Goal: Task Accomplishment & Management: Manage account settings

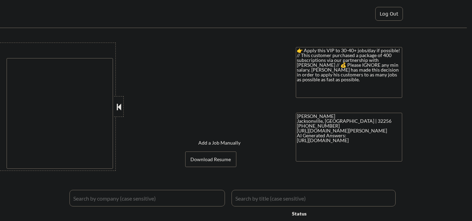
type textarea "remote"
select select ""pending""
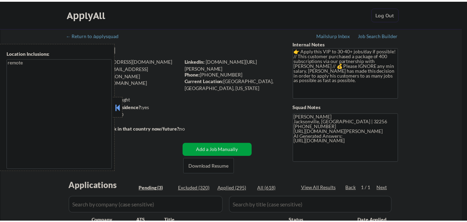
scroll to position [173, 0]
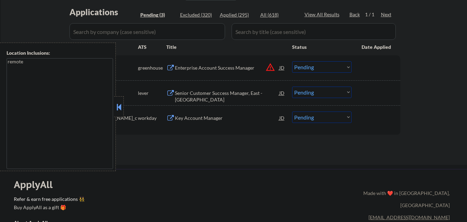
click at [117, 105] on button at bounding box center [119, 107] width 8 height 10
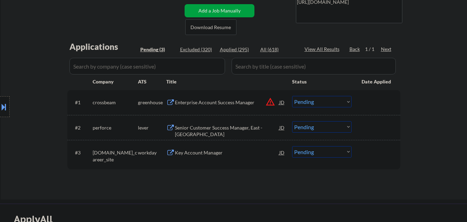
scroll to position [0, 0]
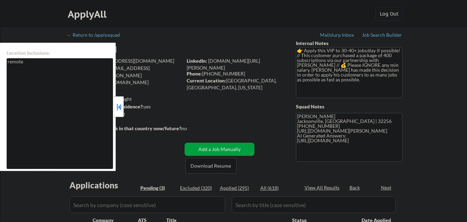
select select ""pending""
click at [117, 103] on button at bounding box center [119, 107] width 8 height 10
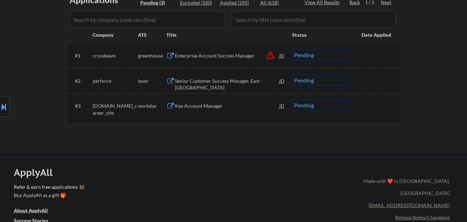
scroll to position [173, 0]
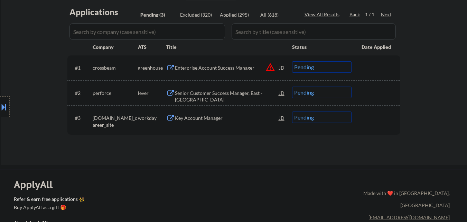
click at [202, 90] on div "Senior Customer Success Manager, East - Delphix" at bounding box center [227, 96] width 104 height 13
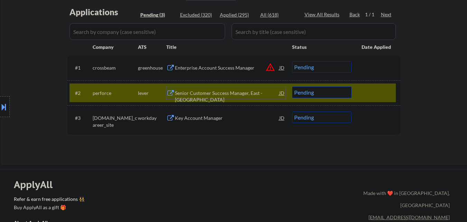
click at [208, 94] on div "Senior Customer Success Manager, East - Delphix" at bounding box center [227, 96] width 104 height 13
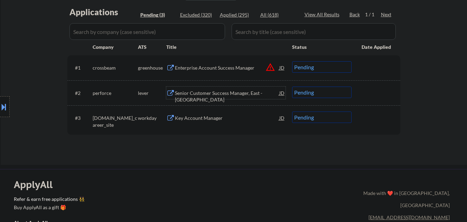
click at [319, 95] on select "Choose an option... Pending Applied Excluded (Questions) Excluded (Expired) Exc…" at bounding box center [321, 91] width 59 height 11
click at [292, 86] on select "Choose an option... Pending Applied Excluded (Questions) Excluded (Expired) Exc…" at bounding box center [321, 91] width 59 height 11
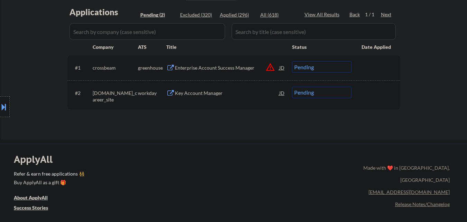
click at [193, 97] on div "Key Account Manager" at bounding box center [227, 92] width 104 height 12
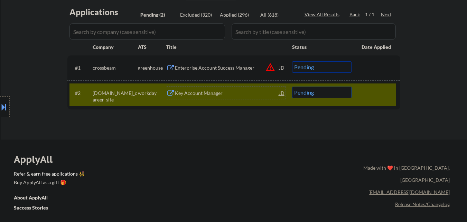
click at [200, 95] on div "Key Account Manager" at bounding box center [227, 93] width 104 height 7
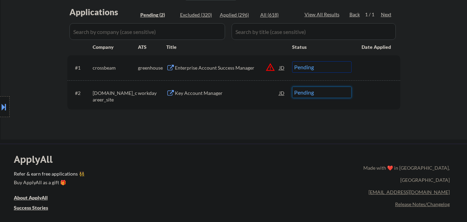
click at [307, 89] on select "Choose an option... Pending Applied Excluded (Questions) Excluded (Expired) Exc…" at bounding box center [321, 91] width 59 height 11
select select ""applied""
click at [292, 86] on select "Choose an option... Pending Applied Excluded (Questions) Excluded (Expired) Exc…" at bounding box center [321, 91] width 59 height 11
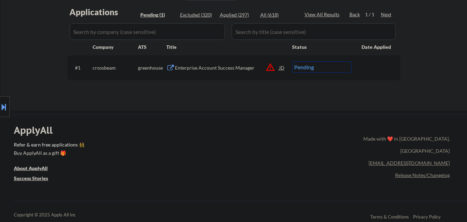
scroll to position [138, 0]
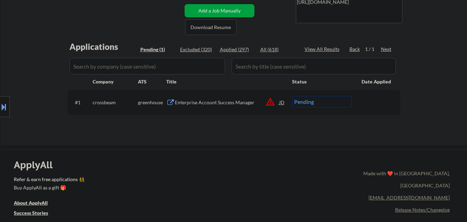
click at [241, 52] on div "Applied (297)" at bounding box center [237, 49] width 35 height 7
click at [241, 49] on div "Applied (297)" at bounding box center [237, 49] width 35 height 7
click at [241, 51] on div "Applied (297)" at bounding box center [237, 49] width 35 height 7
select select ""applied""
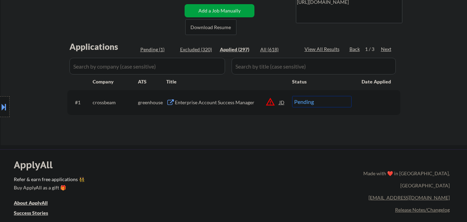
select select ""applied""
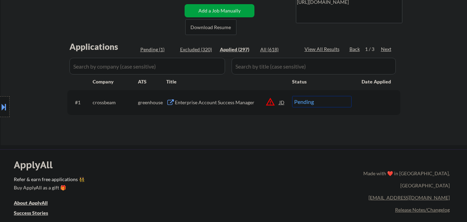
select select ""applied""
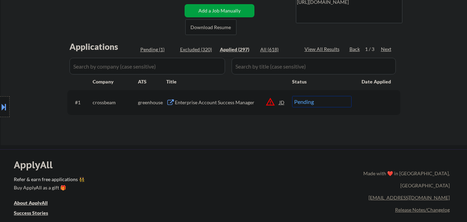
select select ""applied""
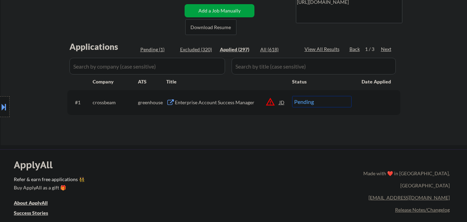
select select ""applied""
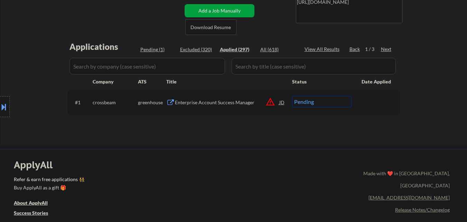
select select ""applied""
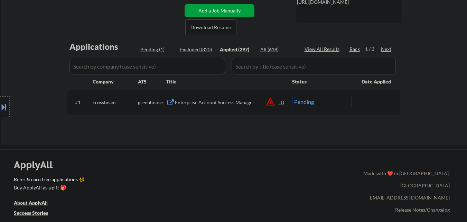
select select ""applied""
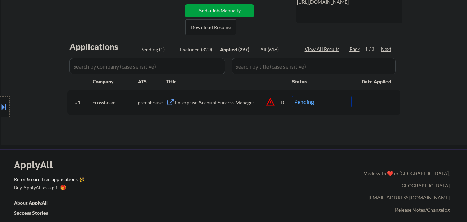
select select ""applied""
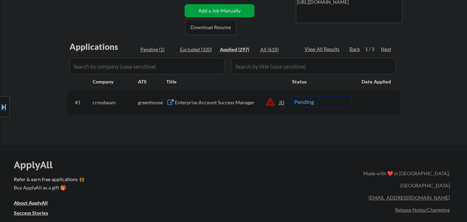
select select ""applied""
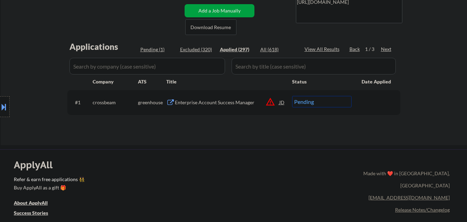
select select ""applied""
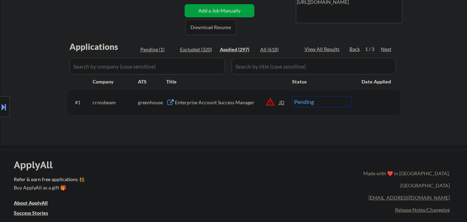
select select ""applied""
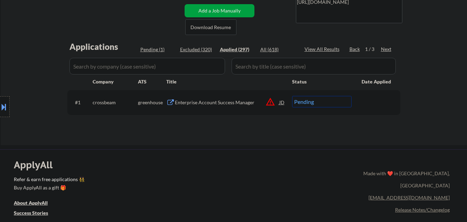
select select ""applied""
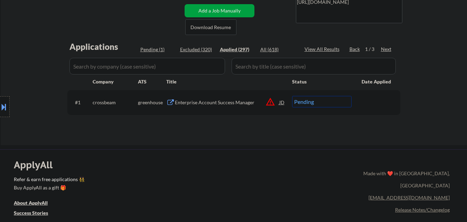
select select ""applied""
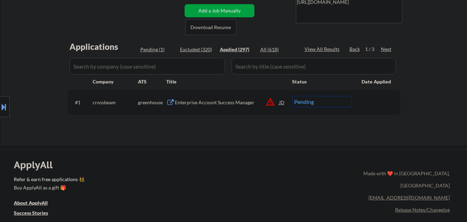
select select ""applied""
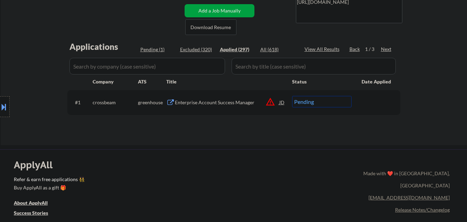
select select ""applied""
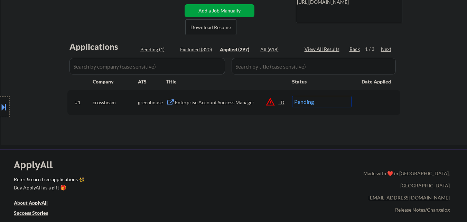
select select ""applied""
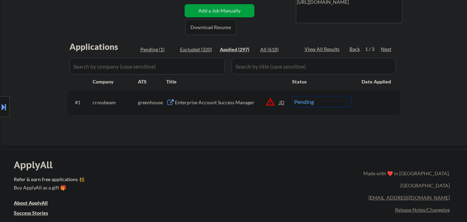
select select ""applied""
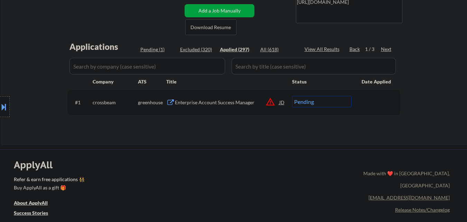
select select ""applied""
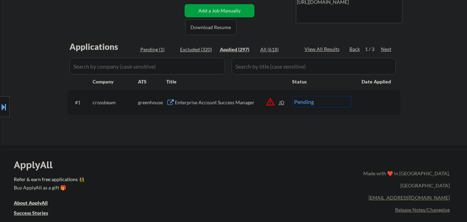
select select ""applied""
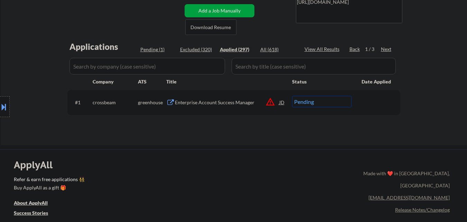
select select ""applied""
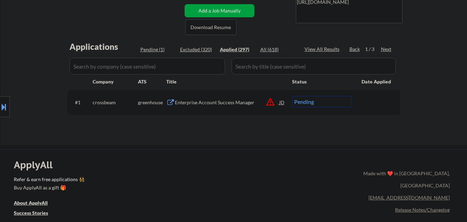
select select ""applied""
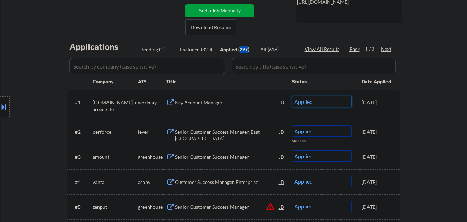
click at [318, 102] on select "Choose an option... Pending Applied Excluded (Questions) Excluded (Expired) Exc…" at bounding box center [321, 101] width 59 height 11
click at [292, 96] on select "Choose an option... Pending Applied Excluded (Questions) Excluded (Expired) Exc…" at bounding box center [321, 101] width 59 height 11
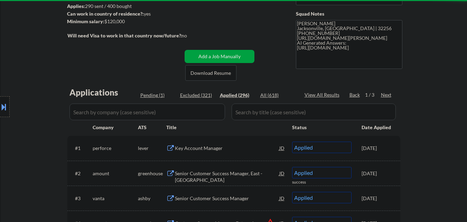
scroll to position [104, 0]
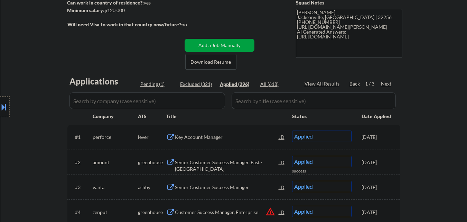
click at [149, 86] on div "Pending (1)" at bounding box center [157, 84] width 35 height 7
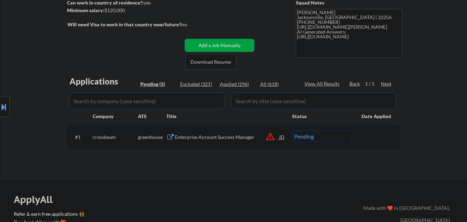
click at [281, 138] on div "JD" at bounding box center [282, 136] width 7 height 12
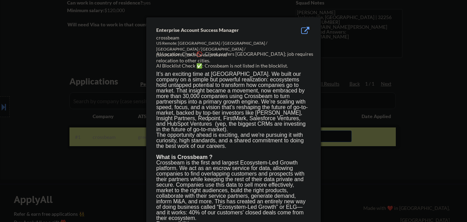
click at [444, 63] on div at bounding box center [233, 111] width 467 height 222
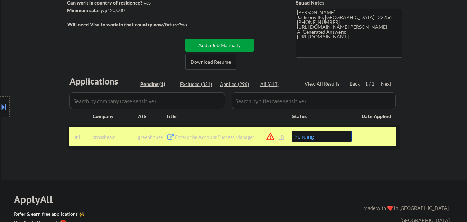
click at [183, 137] on div "Enterprise Account Success Manager" at bounding box center [227, 136] width 104 height 7
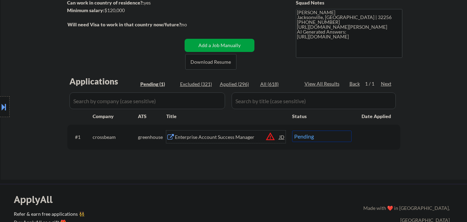
click at [279, 140] on div "JD" at bounding box center [282, 136] width 7 height 12
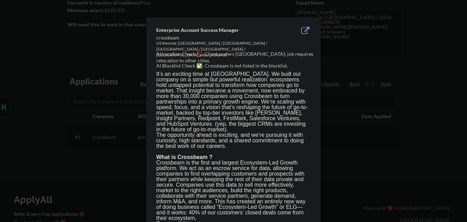
click at [348, 168] on div at bounding box center [233, 111] width 467 height 222
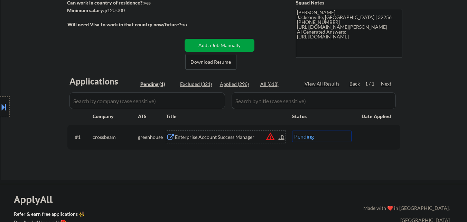
click at [217, 138] on div "Enterprise Account Success Manager" at bounding box center [227, 136] width 104 height 7
click at [305, 137] on select "Choose an option... Pending Applied Excluded (Questions) Excluded (Expired) Exc…" at bounding box center [321, 135] width 59 height 11
select select ""excluded__location_""
click at [292, 130] on select "Choose an option... Pending Applied Excluded (Questions) Excluded (Expired) Exc…" at bounding box center [321, 135] width 59 height 11
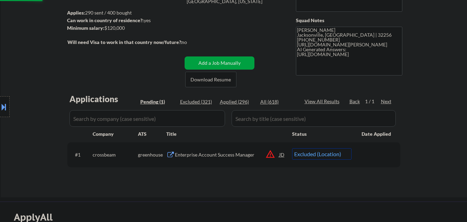
scroll to position [69, 0]
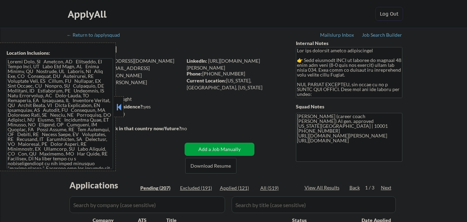
click at [118, 103] on button at bounding box center [119, 107] width 8 height 10
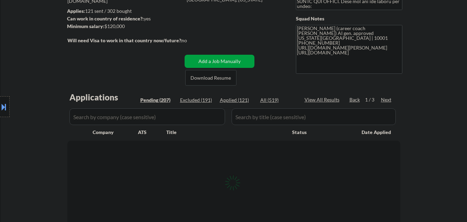
scroll to position [104, 0]
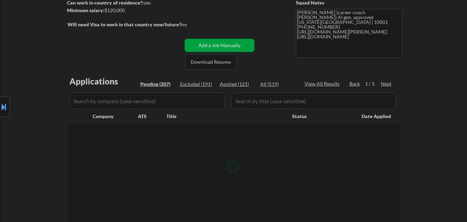
select select ""pending""
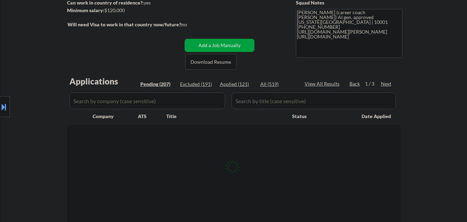
select select ""pending""
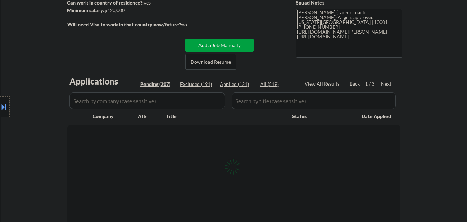
select select ""pending""
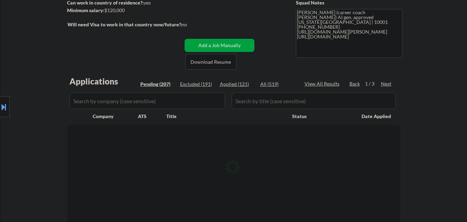
select select ""pending""
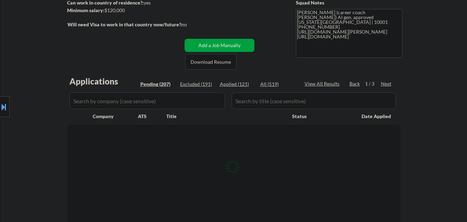
select select ""pending""
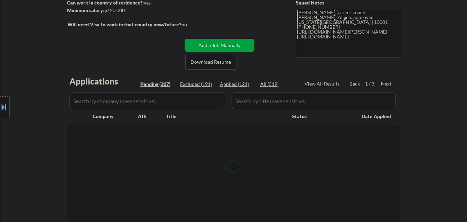
select select ""pending""
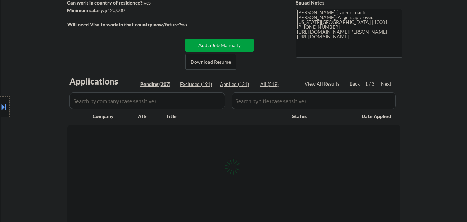
select select ""pending""
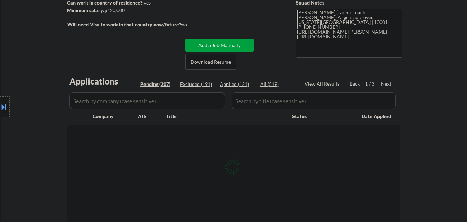
select select ""pending""
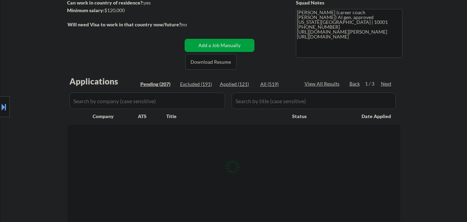
select select ""pending""
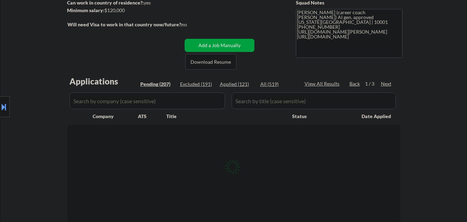
select select ""pending""
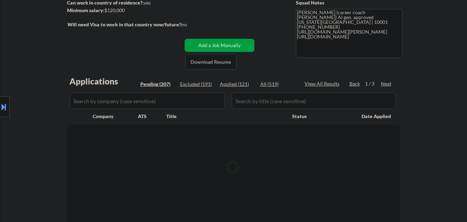
select select ""pending""
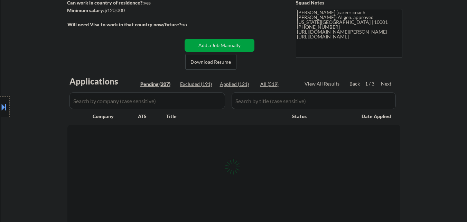
select select ""pending""
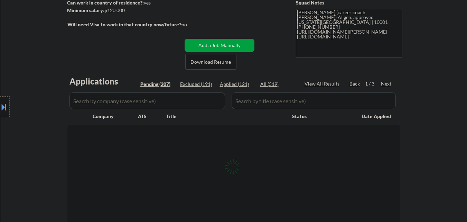
select select ""pending""
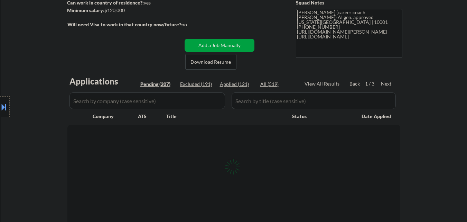
select select ""pending""
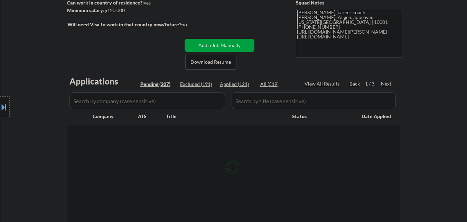
select select ""pending""
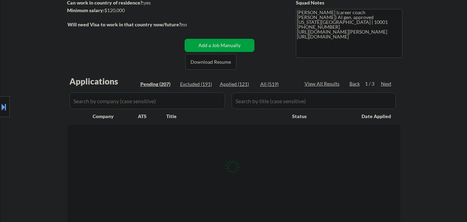
select select ""pending""
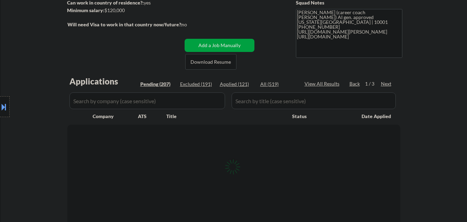
select select ""pending""
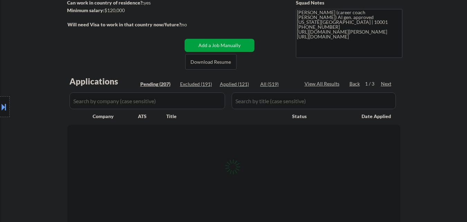
select select ""pending""
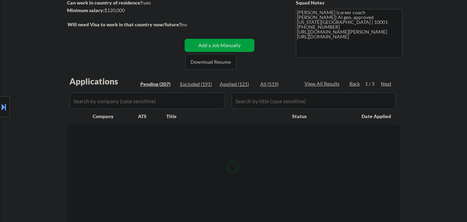
select select ""pending""
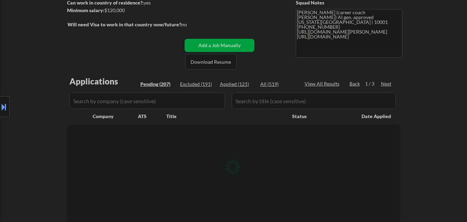
select select ""pending""
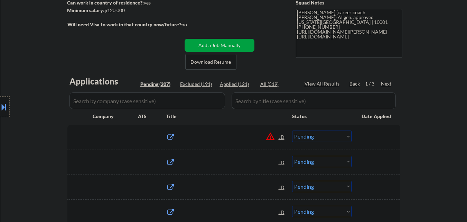
scroll to position [138, 0]
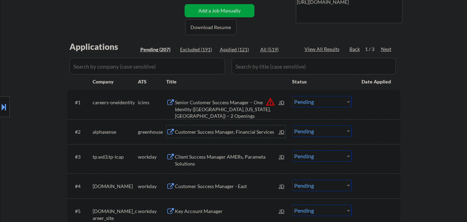
click at [207, 132] on div "Customer Success Manager, Financial Services" at bounding box center [227, 131] width 104 height 7
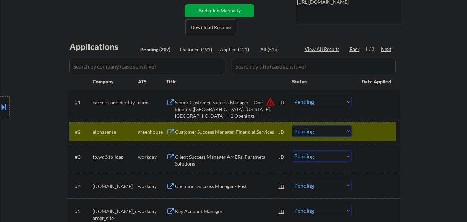
click at [364, 127] on div at bounding box center [377, 131] width 30 height 12
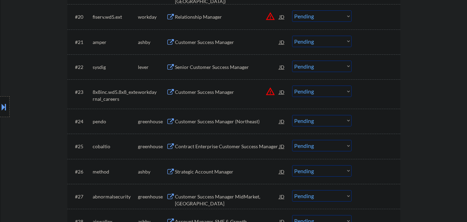
scroll to position [761, 0]
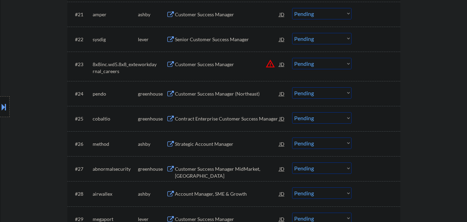
click at [200, 146] on div "Strategic Account Manager" at bounding box center [227, 143] width 104 height 7
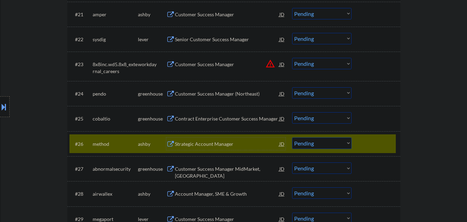
click at [302, 141] on select "Choose an option... Pending Applied Excluded (Questions) Excluded (Expired) Exc…" at bounding box center [321, 142] width 59 height 11
click at [292, 137] on select "Choose an option... Pending Applied Excluded (Questions) Excluded (Expired) Exc…" at bounding box center [321, 142] width 59 height 11
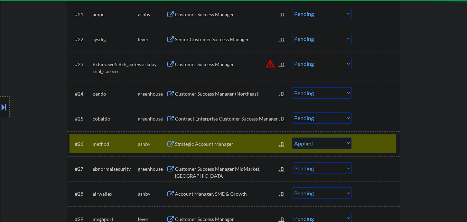
scroll to position [1037, 0]
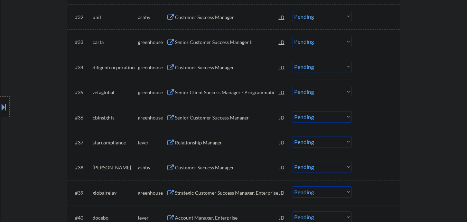
select select ""pending""
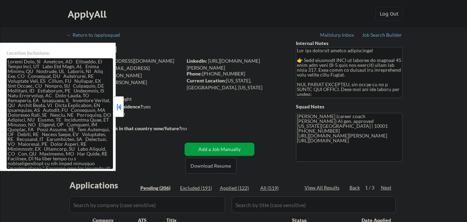
scroll to position [766, 0]
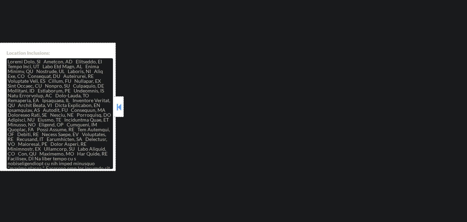
click at [118, 107] on button at bounding box center [119, 107] width 8 height 10
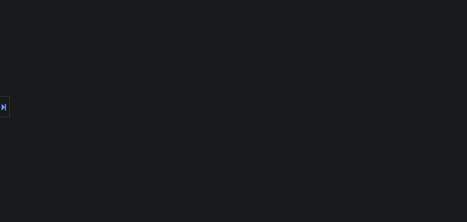
select select ""pending""
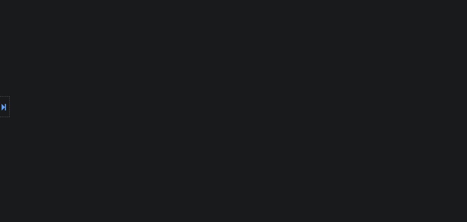
select select ""pending""
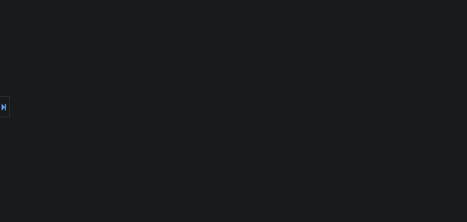
select select ""pending""
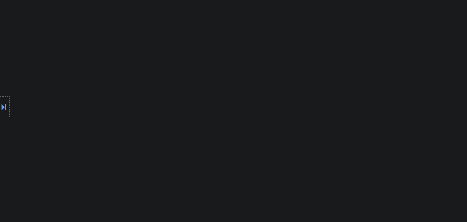
select select ""pending""
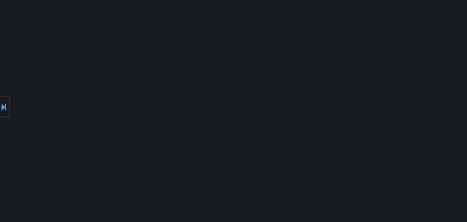
select select ""pending""
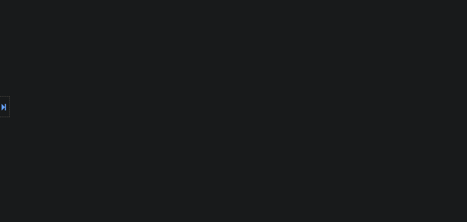
select select ""pending""
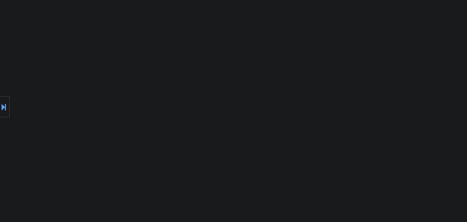
select select ""pending""
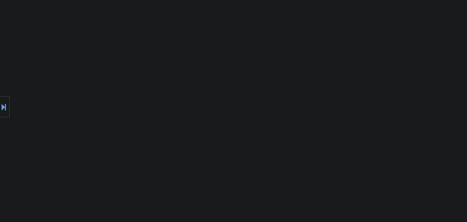
select select ""pending""
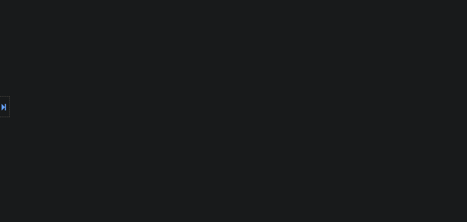
select select ""pending""
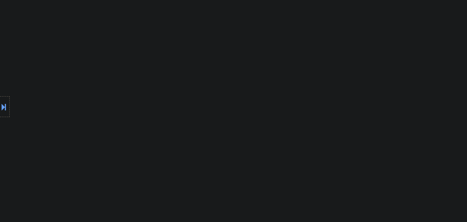
select select ""pending""
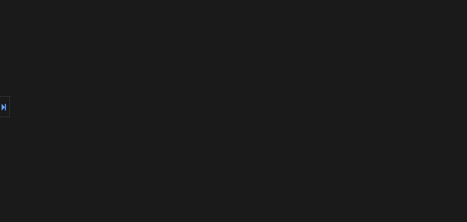
select select ""pending""
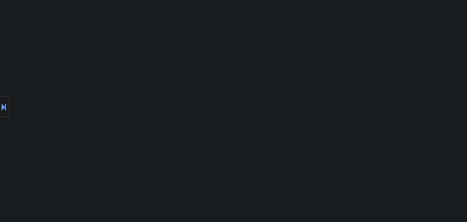
select select ""pending""
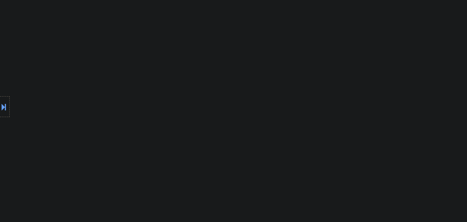
select select ""pending""
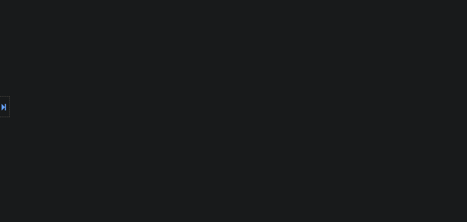
select select ""pending""
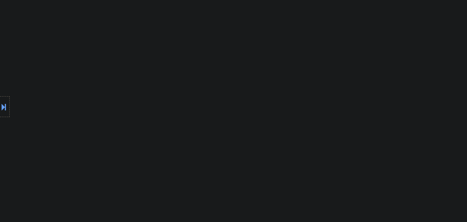
select select ""pending""
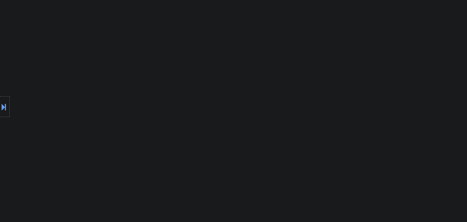
select select ""pending""
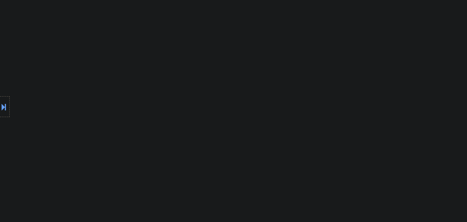
select select ""pending""
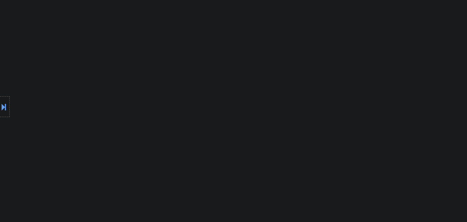
select select ""pending""
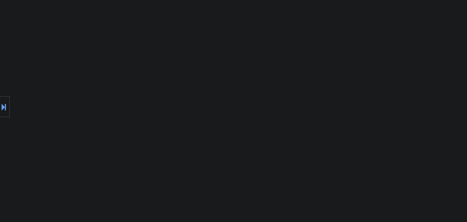
select select ""pending""
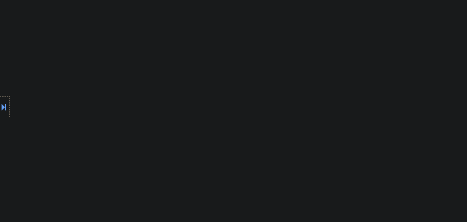
select select ""pending""
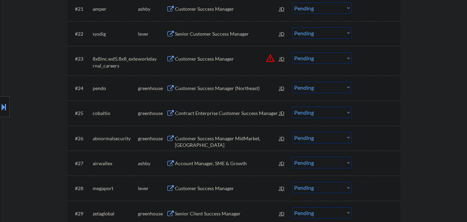
click at [198, 113] on div "Contract Enterprise Customer Success Manager" at bounding box center [227, 113] width 104 height 7
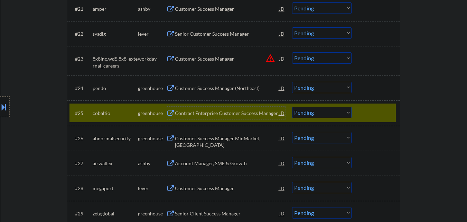
click at [313, 109] on select "Choose an option... Pending Applied Excluded (Questions) Excluded (Expired) Exc…" at bounding box center [321, 111] width 59 height 11
click at [292, 106] on select "Choose an option... Pending Applied Excluded (Questions) Excluded (Expired) Exc…" at bounding box center [321, 111] width 59 height 11
click at [186, 85] on div "Customer Success Manager (Northeast)" at bounding box center [227, 88] width 104 height 7
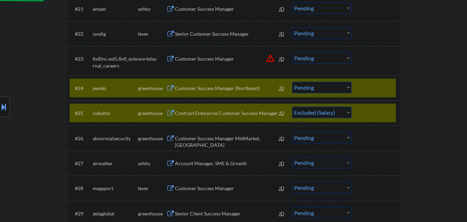
select select ""pending""
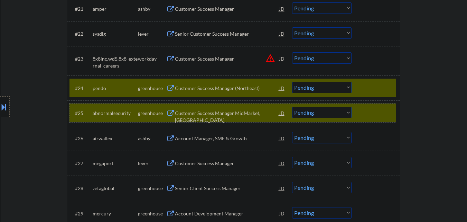
click at [374, 108] on div at bounding box center [377, 112] width 30 height 12
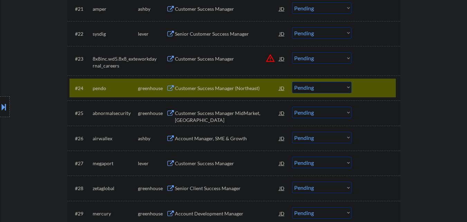
click at [335, 90] on select "Choose an option... Pending Applied Excluded (Questions) Excluded (Expired) Exc…" at bounding box center [321, 87] width 59 height 11
click at [292, 82] on select "Choose an option... Pending Applied Excluded (Questions) Excluded (Expired) Exc…" at bounding box center [321, 87] width 59 height 11
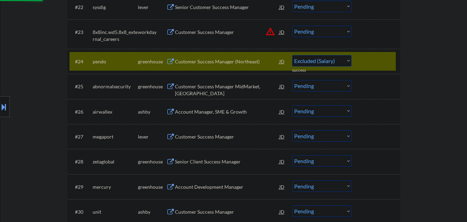
scroll to position [801, 0]
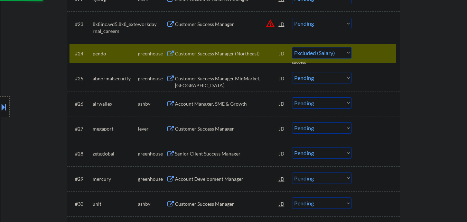
select select ""pending""
click at [182, 79] on div "Customer Success Manager MidMarket, East" at bounding box center [227, 81] width 104 height 13
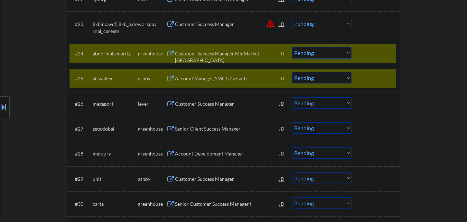
click at [375, 74] on div at bounding box center [377, 78] width 30 height 12
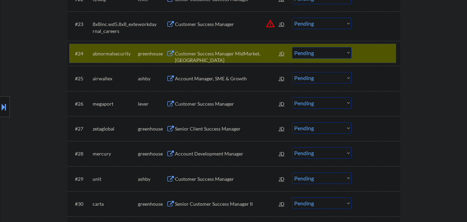
click at [370, 55] on div at bounding box center [377, 53] width 30 height 12
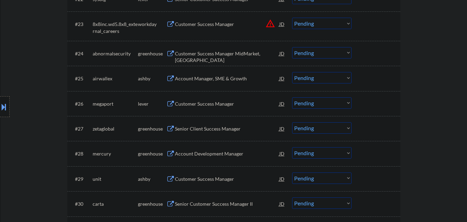
click at [300, 79] on select "Choose an option... Pending Applied Excluded (Questions) Excluded (Expired) Exc…" at bounding box center [321, 77] width 59 height 11
click at [292, 72] on select "Choose an option... Pending Applied Excluded (Questions) Excluded (Expired) Exc…" at bounding box center [321, 77] width 59 height 11
select select ""pending""
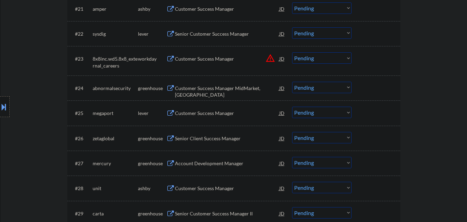
click at [234, 89] on div "Customer Success Manager MidMarket, East" at bounding box center [227, 91] width 104 height 13
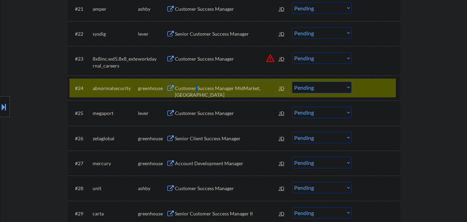
click at [197, 85] on div "Customer Success Manager MidMarket, East" at bounding box center [227, 91] width 104 height 13
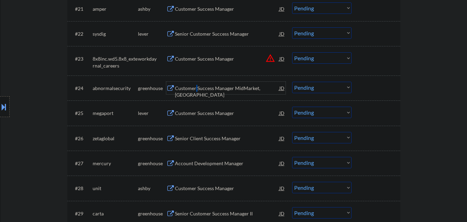
click at [308, 86] on select "Choose an option... Pending Applied Excluded (Questions) Excluded (Expired) Exc…" at bounding box center [321, 87] width 59 height 11
click at [292, 82] on select "Choose an option... Pending Applied Excluded (Questions) Excluded (Expired) Exc…" at bounding box center [321, 87] width 59 height 11
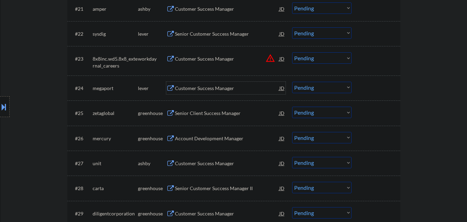
click at [207, 90] on div "Customer Success Manager" at bounding box center [227, 88] width 104 height 7
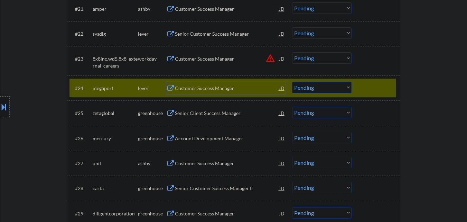
click at [313, 85] on select "Choose an option... Pending Applied Excluded (Questions) Excluded (Expired) Exc…" at bounding box center [321, 87] width 59 height 11
click at [292, 82] on select "Choose an option... Pending Applied Excluded (Questions) Excluded (Expired) Exc…" at bounding box center [321, 87] width 59 height 11
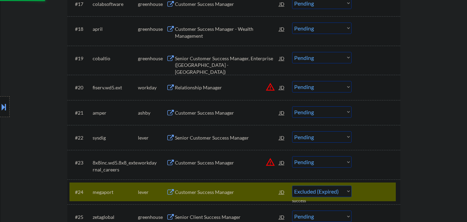
select select ""pending""
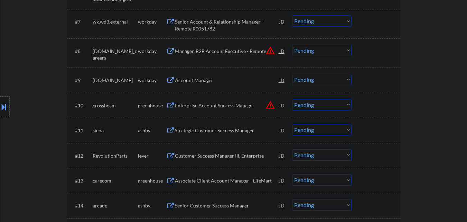
scroll to position [420, 0]
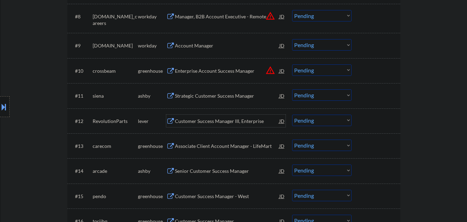
click at [203, 120] on div "Customer Success Manager III, Enterprise" at bounding box center [227, 121] width 104 height 7
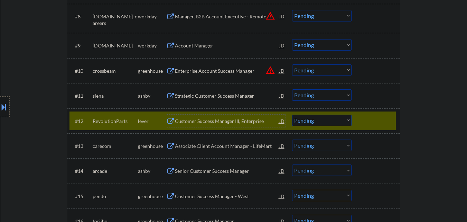
click at [327, 117] on select "Choose an option... Pending Applied Excluded (Questions) Excluded (Expired) Exc…" at bounding box center [321, 119] width 59 height 11
click at [292, 114] on select "Choose an option... Pending Applied Excluded (Questions) Excluded (Expired) Exc…" at bounding box center [321, 119] width 59 height 11
select select ""pending""
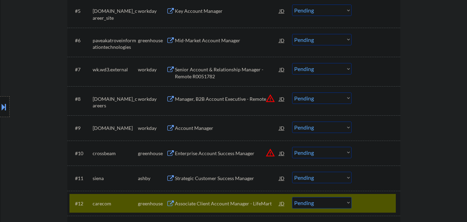
scroll to position [386, 0]
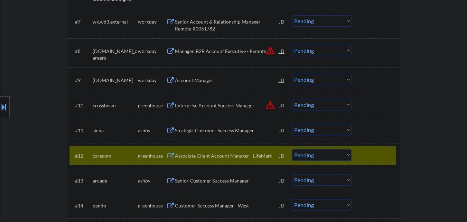
click at [388, 161] on div "#12 carecom greenhouse Associate Client Account Manager - LifeMart JD Choose an…" at bounding box center [232, 155] width 326 height 19
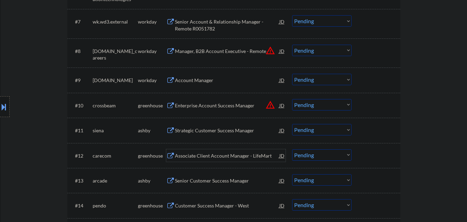
click at [214, 153] on div "Associate Client Account Manager - LifeMart" at bounding box center [227, 155] width 104 height 7
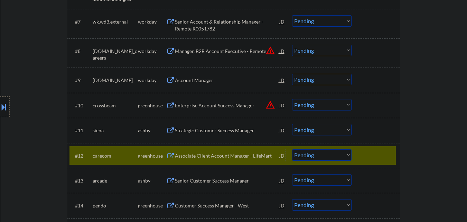
click at [382, 152] on div at bounding box center [377, 155] width 30 height 12
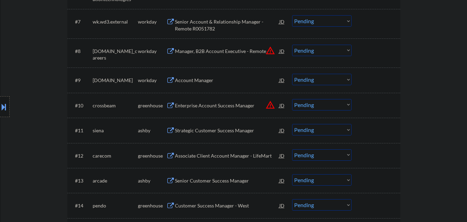
click at [227, 132] on div "Strategic Customer Success Manager" at bounding box center [227, 130] width 104 height 7
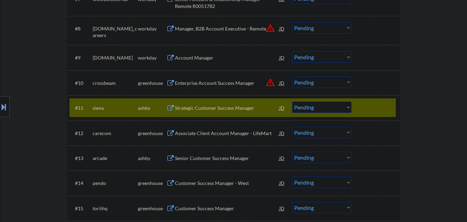
scroll to position [420, 0]
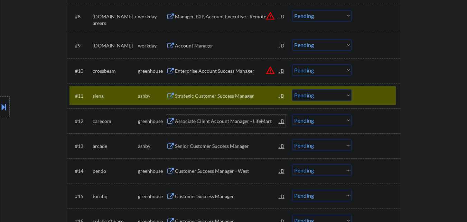
click at [211, 126] on div "Associate Client Account Manager - LifeMart" at bounding box center [227, 120] width 104 height 12
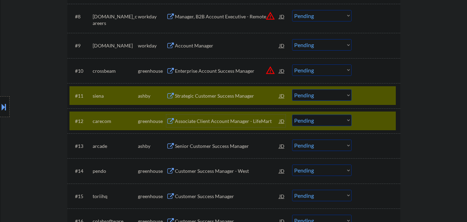
click at [377, 93] on div at bounding box center [377, 95] width 30 height 12
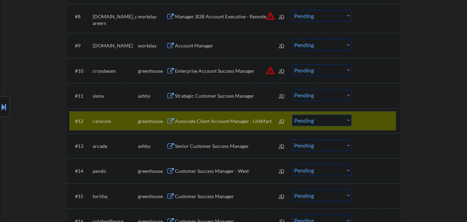
click at [373, 118] on div at bounding box center [377, 120] width 30 height 12
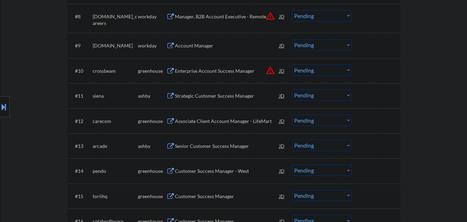
scroll to position [455, 0]
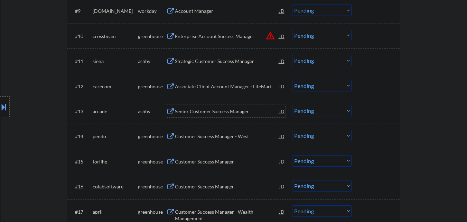
drag, startPoint x: 205, startPoint y: 111, endPoint x: 184, endPoint y: 110, distance: 21.4
click at [184, 110] on div "Senior Customer Success Manager" at bounding box center [227, 111] width 104 height 7
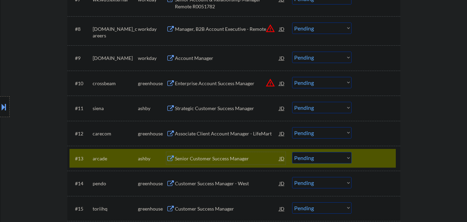
scroll to position [420, 0]
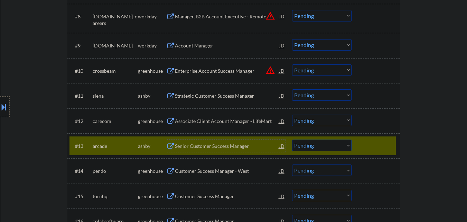
click at [303, 143] on select "Choose an option... Pending Applied Excluded (Questions) Excluded (Expired) Exc…" at bounding box center [321, 144] width 59 height 11
click at [292, 139] on select "Choose an option... Pending Applied Excluded (Questions) Excluded (Expired) Exc…" at bounding box center [321, 144] width 59 height 11
click at [218, 147] on div "Customer Success Manager - West" at bounding box center [227, 145] width 104 height 7
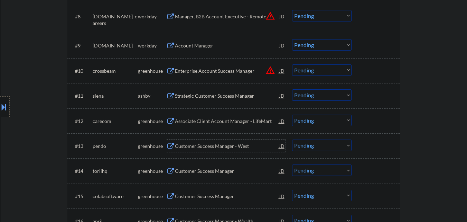
click at [322, 141] on select "Choose an option... Pending Applied Excluded (Questions) Excluded (Expired) Exc…" at bounding box center [321, 144] width 59 height 11
click at [292, 139] on select "Choose an option... Pending Applied Excluded (Questions) Excluded (Expired) Exc…" at bounding box center [321, 144] width 59 height 11
click at [198, 171] on div "Customer Success Manager" at bounding box center [227, 170] width 104 height 7
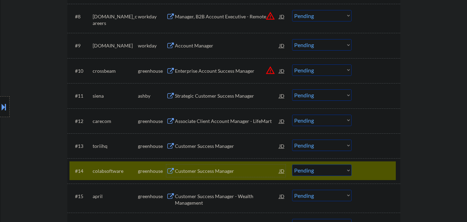
click at [371, 174] on div at bounding box center [377, 170] width 30 height 12
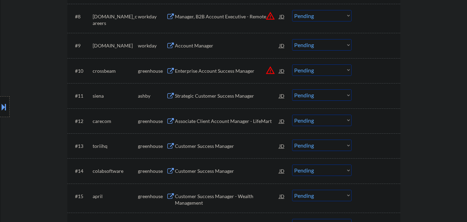
click at [320, 147] on select "Choose an option... Pending Applied Excluded (Questions) Excluded (Expired) Exc…" at bounding box center [321, 144] width 59 height 11
click at [292, 139] on select "Choose an option... Pending Applied Excluded (Questions) Excluded (Expired) Exc…" at bounding box center [321, 144] width 59 height 11
click at [197, 172] on div "Customer Success Manager" at bounding box center [227, 170] width 104 height 7
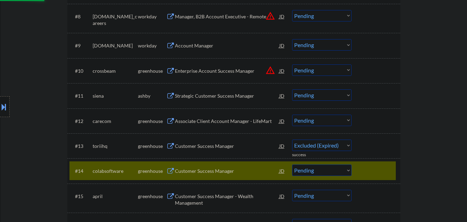
select select ""pending""
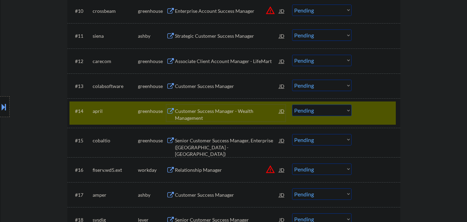
scroll to position [490, 0]
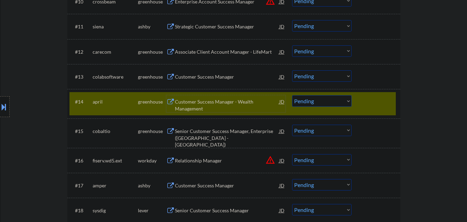
click at [193, 103] on div "Customer Success Manager - Wealth Management" at bounding box center [227, 104] width 104 height 13
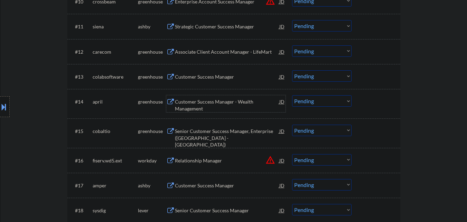
click at [324, 108] on div "#14 april greenhouse Customer Success Manager - Wealth Management JD Choose an …" at bounding box center [232, 103] width 326 height 23
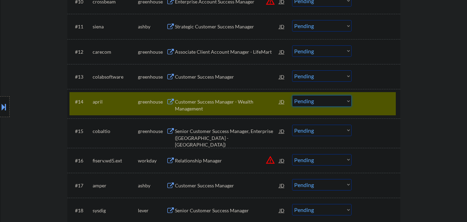
click at [328, 102] on select "Choose an option... Pending Applied Excluded (Questions) Excluded (Expired) Exc…" at bounding box center [321, 100] width 59 height 11
click at [292, 95] on select "Choose an option... Pending Applied Excluded (Questions) Excluded (Expired) Exc…" at bounding box center [321, 100] width 59 height 11
select select ""pending""
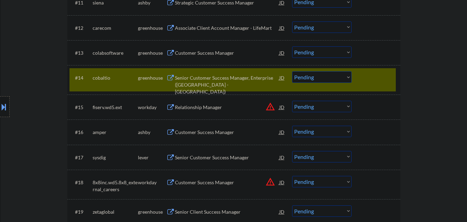
scroll to position [524, 0]
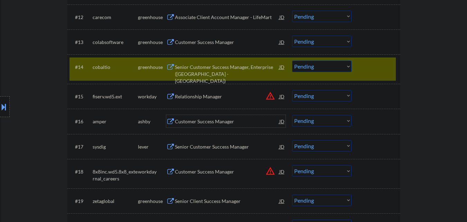
click at [209, 117] on div "Customer Success Manager" at bounding box center [227, 121] width 104 height 12
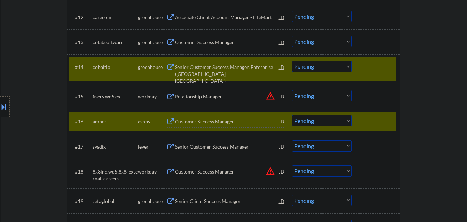
click at [205, 173] on div "Customer Success Manager" at bounding box center [227, 171] width 104 height 7
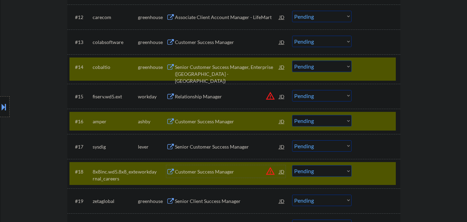
click at [380, 169] on div at bounding box center [377, 171] width 30 height 12
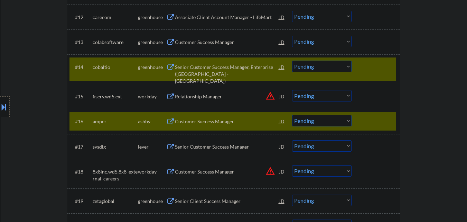
drag, startPoint x: 375, startPoint y: 122, endPoint x: 383, endPoint y: 93, distance: 29.6
click at [377, 119] on div at bounding box center [377, 121] width 30 height 12
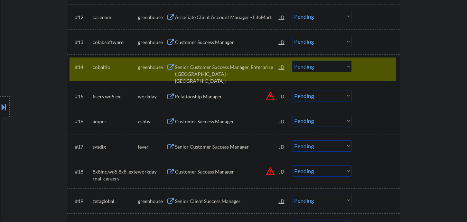
click at [386, 69] on div at bounding box center [377, 67] width 30 height 12
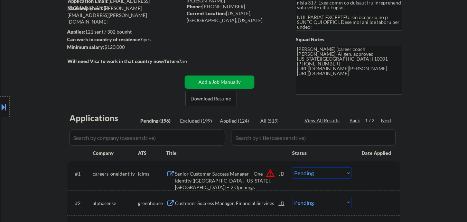
scroll to position [69, 0]
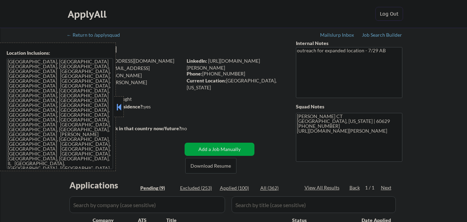
select select ""pending""
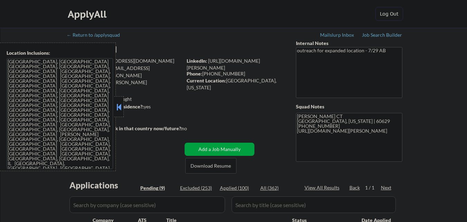
select select ""pending""
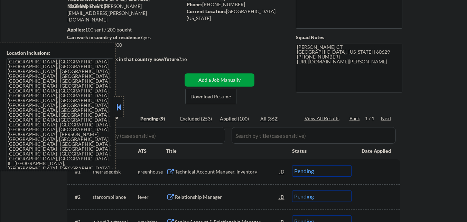
click at [121, 104] on button at bounding box center [119, 107] width 8 height 10
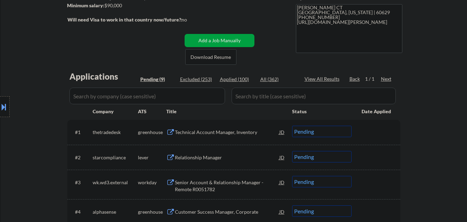
scroll to position [138, 0]
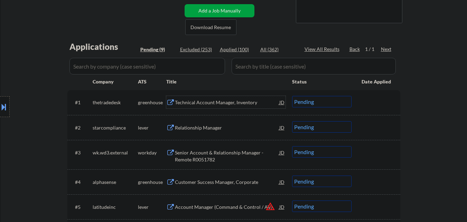
click at [222, 106] on div "Technical Account Manager, Inventory" at bounding box center [227, 102] width 104 height 12
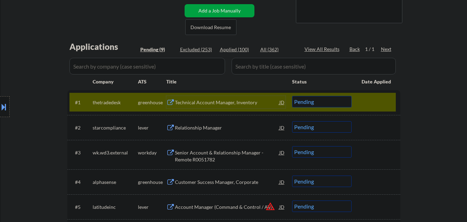
drag, startPoint x: 347, startPoint y: 101, endPoint x: 349, endPoint y: 106, distance: 5.5
click at [347, 101] on select "Choose an option... Pending Applied Excluded (Questions) Excluded (Expired) Exc…" at bounding box center [321, 101] width 59 height 11
click at [292, 96] on select "Choose an option... Pending Applied Excluded (Questions) Excluded (Expired) Exc…" at bounding box center [321, 101] width 59 height 11
click at [391, 104] on div at bounding box center [377, 102] width 30 height 12
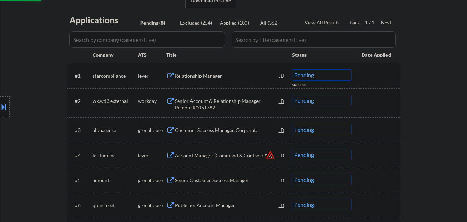
scroll to position [173, 0]
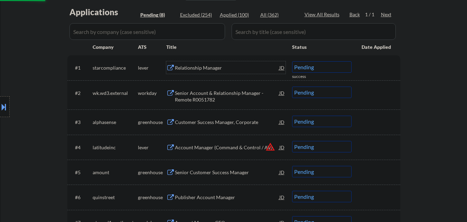
click at [217, 68] on div "Relationship Manager" at bounding box center [227, 67] width 104 height 7
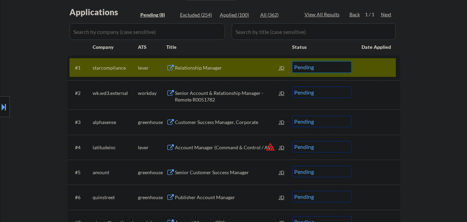
drag, startPoint x: 329, startPoint y: 67, endPoint x: 327, endPoint y: 72, distance: 5.8
click at [329, 67] on select "Choose an option... Pending Applied Excluded (Questions) Excluded (Expired) Exc…" at bounding box center [321, 66] width 59 height 11
click at [292, 61] on select "Choose an option... Pending Applied Excluded (Questions) Excluded (Expired) Exc…" at bounding box center [321, 66] width 59 height 11
click at [394, 69] on div "#1 starcompliance lever Relationship Manager JD Choose an option... Pending App…" at bounding box center [232, 67] width 326 height 19
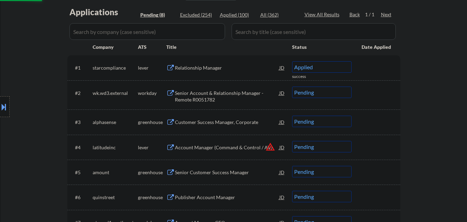
select select ""pending""
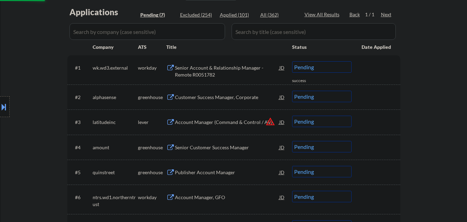
click at [231, 97] on div "Customer Success Manager, Corporate" at bounding box center [227, 97] width 104 height 7
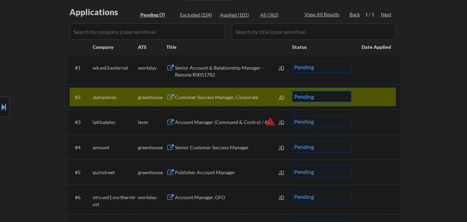
click at [335, 95] on select "Choose an option... Pending Applied Excluded (Questions) Excluded (Expired) Exc…" at bounding box center [321, 96] width 59 height 11
click at [292, 91] on select "Choose an option... Pending Applied Excluded (Questions) Excluded (Expired) Exc…" at bounding box center [321, 96] width 59 height 11
click at [376, 103] on div "#2 alphasense greenhouse Customer Success Manager, Corporate JD Choose an optio…" at bounding box center [232, 96] width 326 height 19
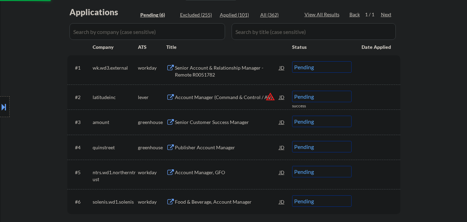
click at [272, 97] on button "warning_amber" at bounding box center [271, 97] width 10 height 10
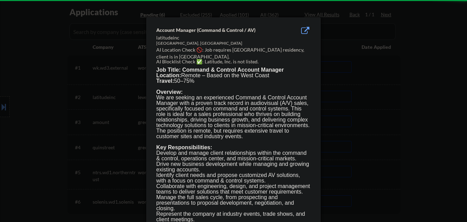
click at [422, 116] on div at bounding box center [233, 111] width 467 height 222
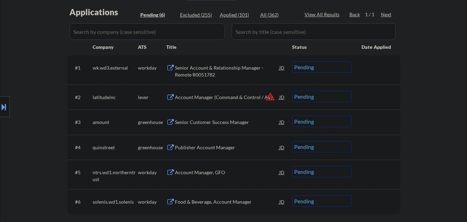
click at [2, 103] on button at bounding box center [4, 106] width 8 height 11
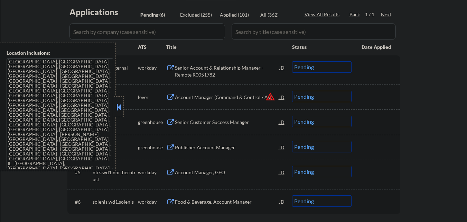
click at [127, 109] on div "#2 latitudeinc lever Account Manager (Command & Control / AV) JD warning_amber …" at bounding box center [233, 96] width 333 height 25
drag, startPoint x: 120, startPoint y: 108, endPoint x: 251, endPoint y: 108, distance: 131.0
click at [122, 108] on button at bounding box center [119, 107] width 8 height 10
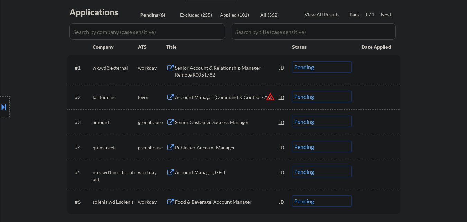
click at [270, 93] on button "warning_amber" at bounding box center [271, 97] width 10 height 10
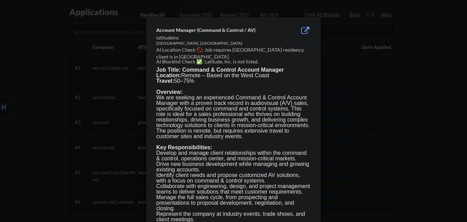
click at [355, 101] on div at bounding box center [233, 111] width 467 height 222
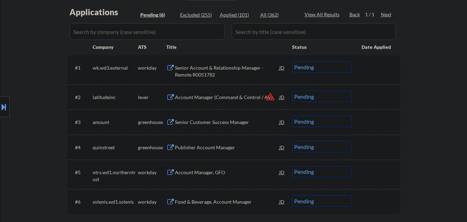
click at [336, 99] on select "Choose an option... Pending Applied Excluded (Questions) Excluded (Expired) Exc…" at bounding box center [321, 96] width 59 height 11
click at [292, 91] on select "Choose an option... Pending Applied Excluded (Questions) Excluded (Expired) Exc…" at bounding box center [321, 96] width 59 height 11
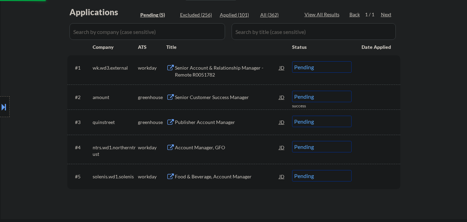
click at [206, 96] on div "Senior Customer Success Manager" at bounding box center [227, 97] width 104 height 7
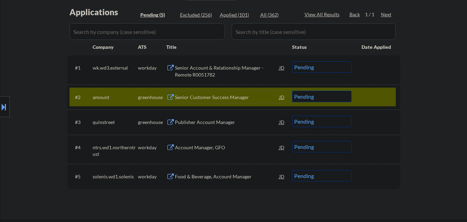
click at [315, 103] on div "#2 amount greenhouse Senior Customer Success Manager JD warning_amber Choose an…" at bounding box center [232, 96] width 326 height 19
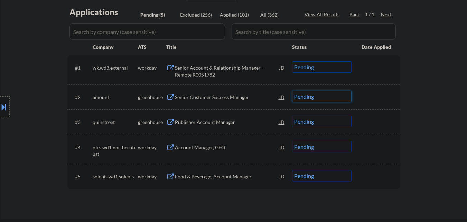
click at [319, 98] on select "Choose an option... Pending Applied Excluded (Questions) Excluded (Expired) Exc…" at bounding box center [321, 96] width 59 height 11
click at [292, 91] on select "Choose an option... Pending Applied Excluded (Questions) Excluded (Expired) Exc…" at bounding box center [321, 96] width 59 height 11
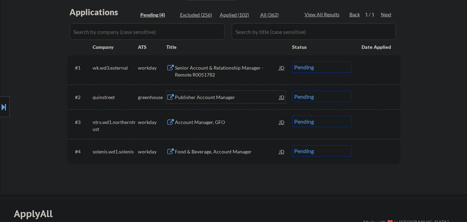
click at [216, 97] on div "Publisher Account Manager" at bounding box center [227, 97] width 104 height 7
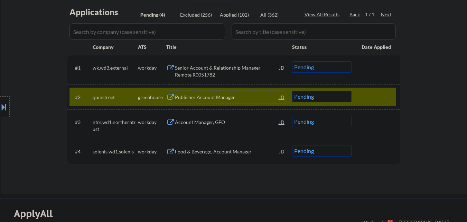
click at [322, 99] on select "Choose an option... Pending Applied Excluded (Questions) Excluded (Expired) Exc…" at bounding box center [321, 96] width 59 height 11
click at [292, 91] on select "Choose an option... Pending Applied Excluded (Questions) Excluded (Expired) Exc…" at bounding box center [321, 96] width 59 height 11
select select ""pending""
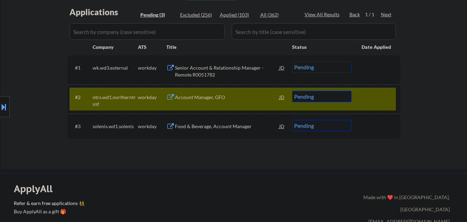
click at [376, 99] on div at bounding box center [377, 97] width 30 height 12
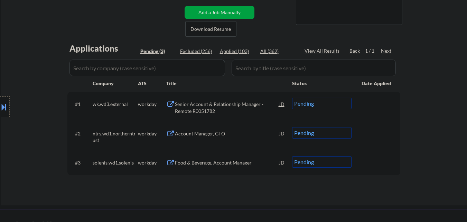
scroll to position [104, 0]
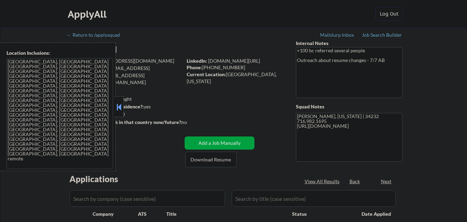
select select ""pending""
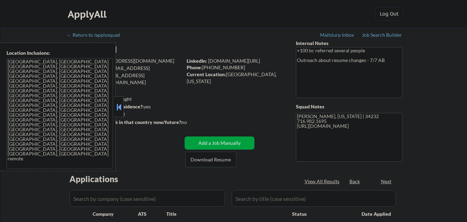
select select ""pending""
click at [118, 105] on button at bounding box center [119, 107] width 8 height 10
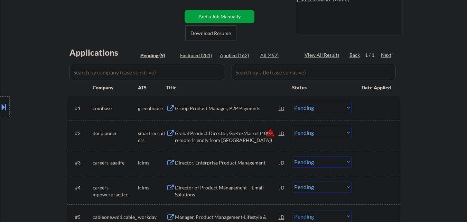
scroll to position [138, 0]
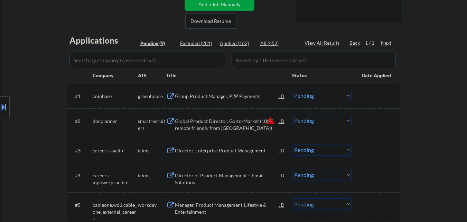
click at [216, 95] on div "Group Product Manager, P2P Payments" at bounding box center [227, 96] width 104 height 7
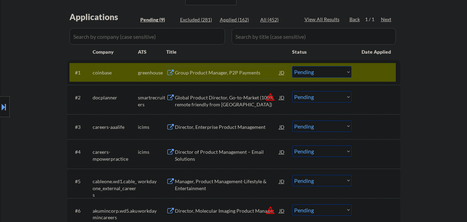
scroll to position [173, 0]
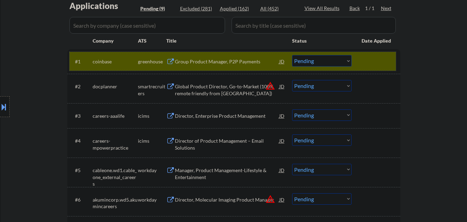
click at [374, 61] on div at bounding box center [377, 61] width 30 height 12
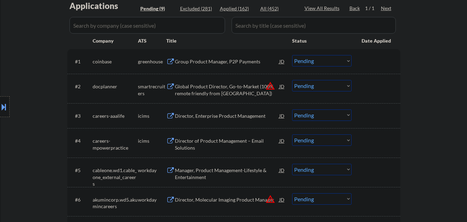
click at [326, 90] on select "Choose an option... Pending Applied Excluded (Questions) Excluded (Expired) Exc…" at bounding box center [321, 85] width 59 height 11
click at [292, 80] on select "Choose an option... Pending Applied Excluded (Questions) Excluded (Expired) Exc…" at bounding box center [321, 85] width 59 height 11
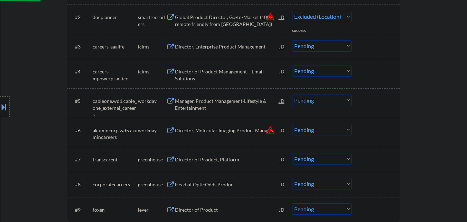
select select ""pending""
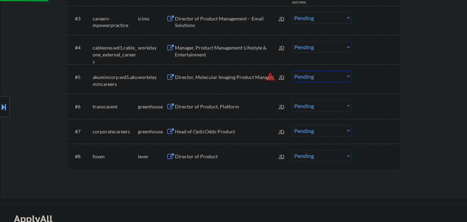
scroll to position [277, 0]
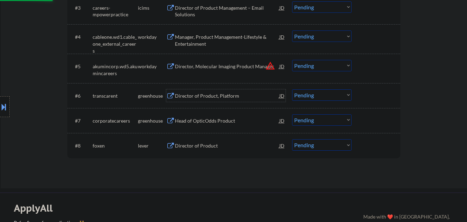
click at [215, 98] on div "Director of Product, Platform" at bounding box center [227, 95] width 104 height 7
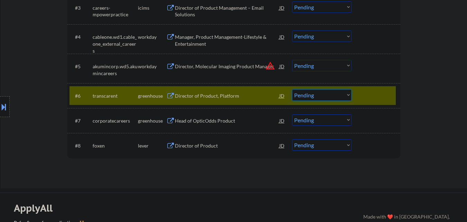
click at [341, 98] on select "Choose an option... Pending Applied Excluded (Questions) Excluded (Expired) Exc…" at bounding box center [321, 94] width 59 height 11
click at [292, 89] on select "Choose an option... Pending Applied Excluded (Questions) Excluded (Expired) Exc…" at bounding box center [321, 94] width 59 height 11
click at [387, 94] on div at bounding box center [377, 95] width 30 height 12
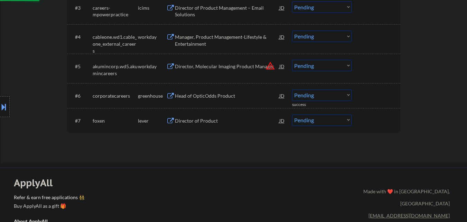
click at [232, 94] on div "Head of OpticOdds Product" at bounding box center [227, 95] width 104 height 7
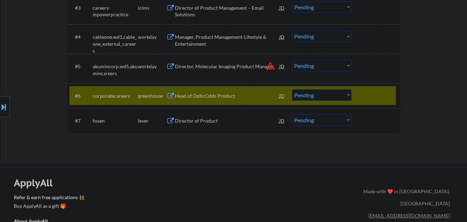
click at [215, 88] on div "#6 corporatecareers greenhouse Head of OpticOdds Product JD warning_amber Choos…" at bounding box center [232, 95] width 326 height 19
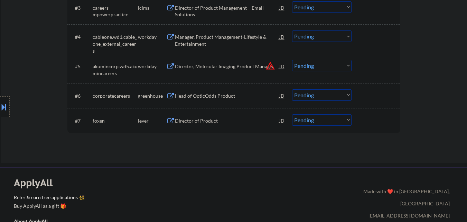
drag, startPoint x: 317, startPoint y: 95, endPoint x: 316, endPoint y: 99, distance: 4.5
click at [317, 95] on select "Choose an option... Pending Applied Excluded (Questions) Excluded (Expired) Exc…" at bounding box center [321, 94] width 59 height 11
click at [292, 89] on select "Choose an option... Pending Applied Excluded (Questions) Excluded (Expired) Exc…" at bounding box center [321, 94] width 59 height 11
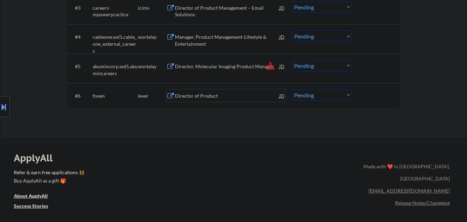
click at [211, 98] on div "Director of Product" at bounding box center [227, 95] width 104 height 7
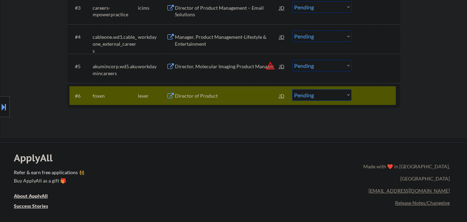
click at [335, 95] on select "Choose an option... Pending Applied Excluded (Questions) Excluded (Expired) Exc…" at bounding box center [321, 94] width 59 height 11
select select ""applied""
click at [292, 89] on select "Choose an option... Pending Applied Excluded (Questions) Excluded (Expired) Exc…" at bounding box center [321, 94] width 59 height 11
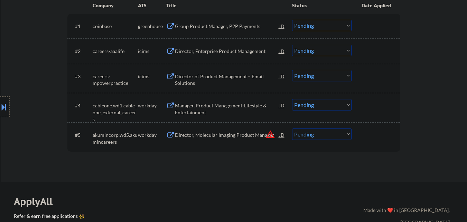
scroll to position [207, 0]
click at [246, 131] on div "Director, Molecular Imaging Product Manager" at bounding box center [227, 135] width 104 height 12
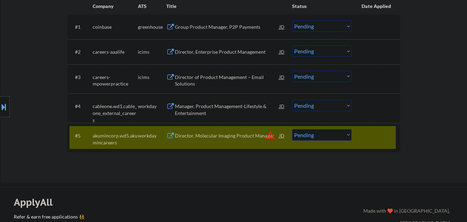
click at [338, 136] on select "Choose an option... Pending Applied Excluded (Questions) Excluded (Expired) Exc…" at bounding box center [321, 134] width 59 height 11
select select ""excluded__location_""
click at [292, 129] on select "Choose an option... Pending Applied Excluded (Questions) Excluded (Expired) Exc…" at bounding box center [321, 134] width 59 height 11
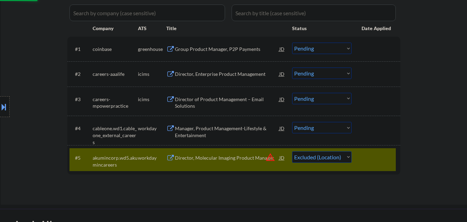
scroll to position [173, 0]
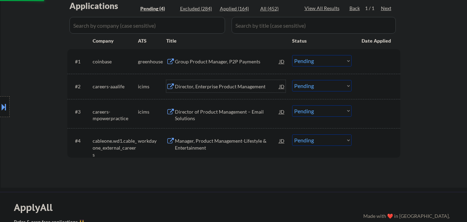
click at [217, 85] on div "Director, Enterprise Product Management" at bounding box center [227, 86] width 104 height 7
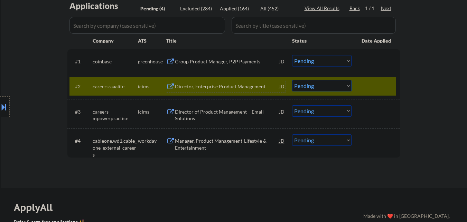
drag, startPoint x: 385, startPoint y: 87, endPoint x: 381, endPoint y: 87, distance: 3.8
click at [384, 87] on div at bounding box center [377, 86] width 30 height 12
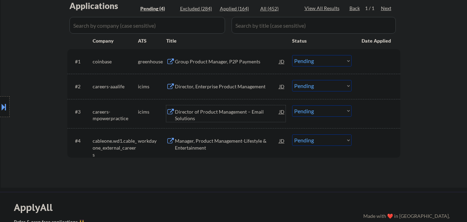
click at [224, 111] on div "Director of Product Management – Email Solutions" at bounding box center [227, 114] width 104 height 13
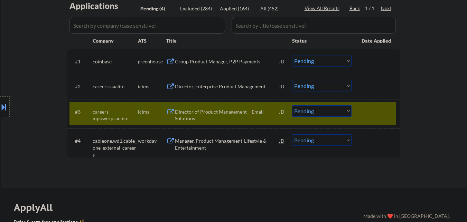
click at [1, 109] on button at bounding box center [4, 106] width 8 height 11
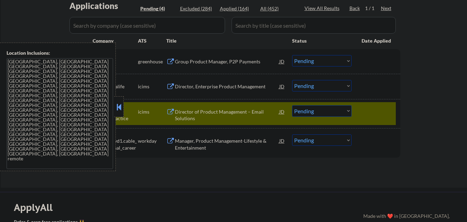
click at [118, 110] on button at bounding box center [119, 107] width 8 height 10
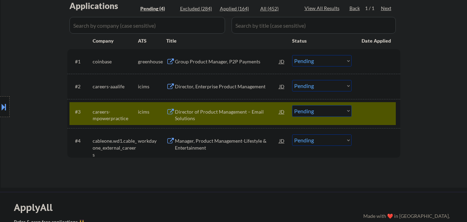
click at [339, 112] on select "Choose an option... Pending Applied Excluded (Questions) Excluded (Expired) Exc…" at bounding box center [321, 110] width 59 height 11
click at [292, 105] on select "Choose an option... Pending Applied Excluded (Questions) Excluded (Expired) Exc…" at bounding box center [321, 110] width 59 height 11
click at [377, 107] on div at bounding box center [377, 111] width 30 height 12
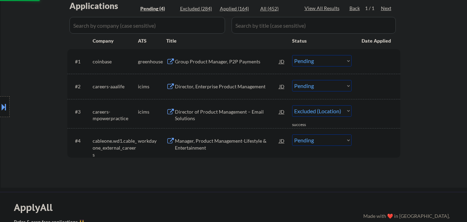
select select ""pending""
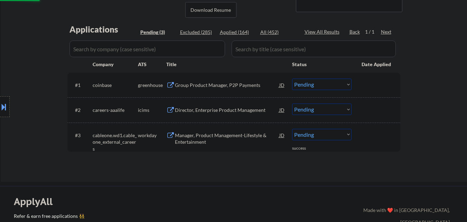
scroll to position [138, 0]
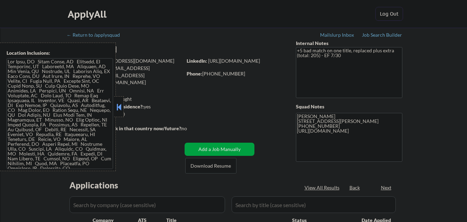
select select ""pending""
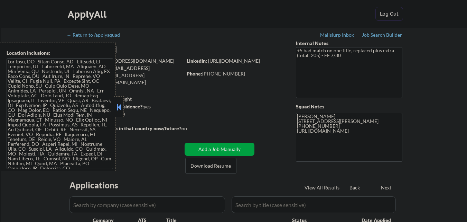
select select ""pending""
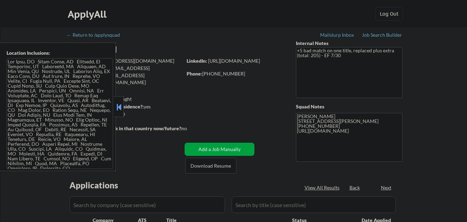
select select ""pending""
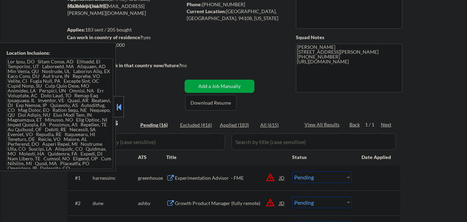
click at [115, 112] on div at bounding box center [119, 106] width 10 height 21
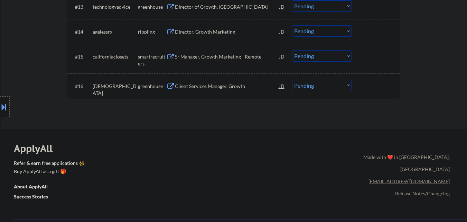
scroll to position [519, 0]
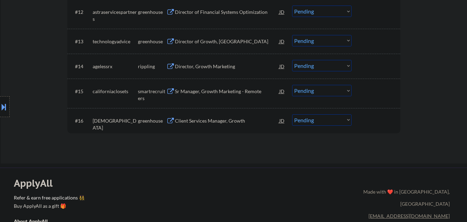
click at [222, 123] on div "Client Services Manager, Growth" at bounding box center [227, 120] width 104 height 7
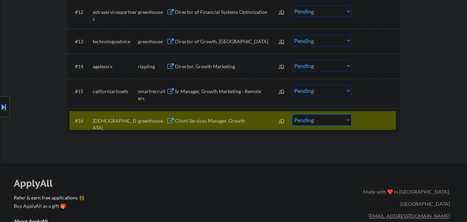
click at [328, 123] on select "Choose an option... Pending Applied Excluded (Questions) Excluded (Expired) Exc…" at bounding box center [321, 119] width 59 height 11
select select ""excluded__salary_""
click at [292, 114] on select "Choose an option... Pending Applied Excluded (Questions) Excluded (Expired) Exc…" at bounding box center [321, 119] width 59 height 11
drag, startPoint x: 371, startPoint y: 119, endPoint x: 332, endPoint y: 130, distance: 40.6
click at [372, 121] on div at bounding box center [377, 120] width 30 height 12
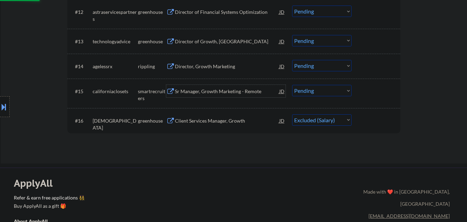
click at [208, 91] on div "Sr Manager, Growth Marketing - Remote" at bounding box center [227, 91] width 104 height 7
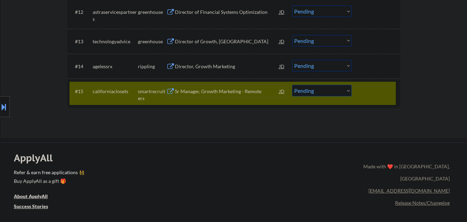
click at [319, 91] on select "Choose an option... Pending Applied Excluded (Questions) Excluded (Expired) Exc…" at bounding box center [321, 90] width 59 height 11
select select ""excluded__salary_""
click at [292, 85] on select "Choose an option... Pending Applied Excluded (Questions) Excluded (Expired) Exc…" at bounding box center [321, 90] width 59 height 11
click at [215, 67] on div "Director, Growth Marketing" at bounding box center [227, 66] width 104 height 7
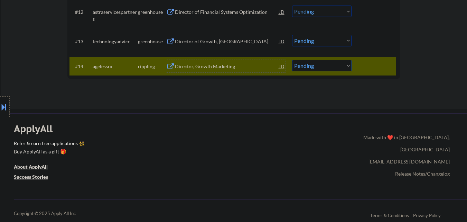
click at [339, 65] on select "Choose an option... Pending Applied Excluded (Questions) Excluded (Expired) Exc…" at bounding box center [321, 65] width 59 height 11
select select ""excluded""
click at [292, 60] on select "Choose an option... Pending Applied Excluded (Questions) Excluded (Expired) Exc…" at bounding box center [321, 65] width 59 height 11
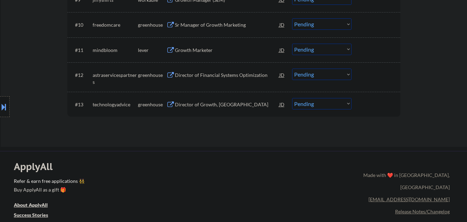
scroll to position [449, 0]
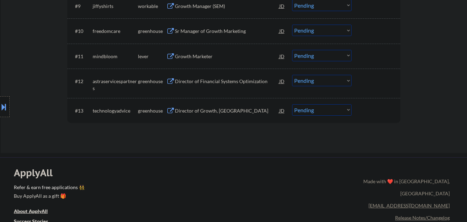
click at [208, 111] on div "Director of Growth, US" at bounding box center [227, 110] width 104 height 7
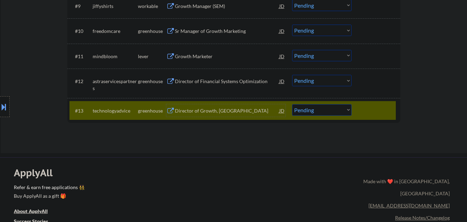
click at [340, 110] on select "Choose an option... Pending Applied Excluded (Questions) Excluded (Expired) Exc…" at bounding box center [321, 109] width 59 height 11
select select ""excluded""
click at [292, 104] on select "Choose an option... Pending Applied Excluded (Questions) Excluded (Expired) Exc…" at bounding box center [321, 109] width 59 height 11
drag, startPoint x: 376, startPoint y: 110, endPoint x: 357, endPoint y: 109, distance: 19.0
click at [374, 111] on div at bounding box center [377, 110] width 30 height 12
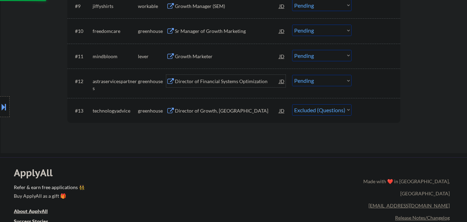
click at [236, 82] on div "Director of Financial Systems Optimization" at bounding box center [227, 81] width 104 height 7
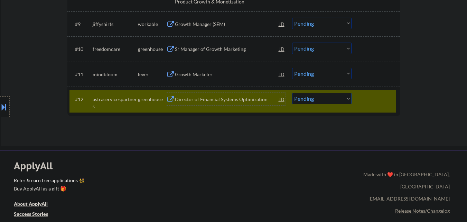
scroll to position [415, 0]
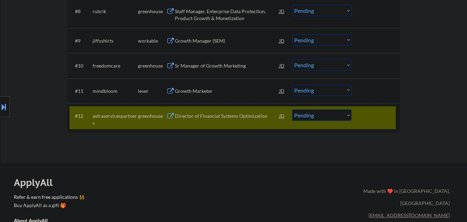
drag, startPoint x: 376, startPoint y: 118, endPoint x: 270, endPoint y: 96, distance: 108.3
click at [372, 116] on div at bounding box center [377, 115] width 30 height 12
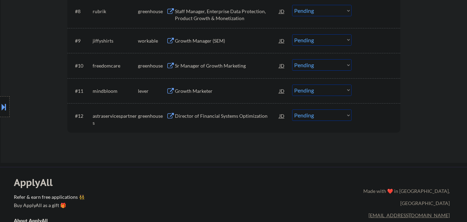
click at [228, 89] on div "Growth Marketer" at bounding box center [227, 90] width 104 height 7
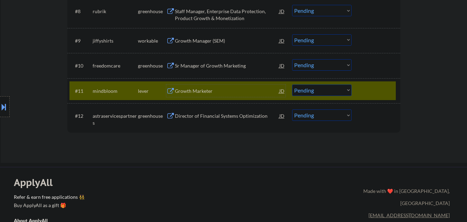
click at [335, 89] on select "Choose an option... Pending Applied Excluded (Questions) Excluded (Expired) Exc…" at bounding box center [321, 89] width 59 height 11
click at [292, 84] on select "Choose an option... Pending Applied Excluded (Questions) Excluded (Expired) Exc…" at bounding box center [321, 89] width 59 height 11
click at [373, 88] on div at bounding box center [377, 90] width 30 height 12
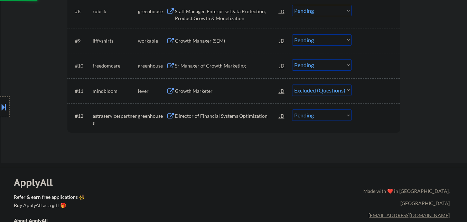
click at [222, 63] on div "Sr Manager of Growth Marketing" at bounding box center [227, 65] width 104 height 7
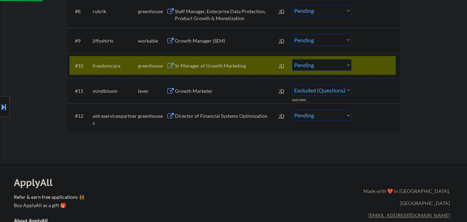
select select ""pending""
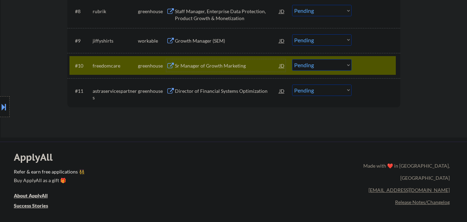
click at [304, 67] on select "Choose an option... Pending Applied Excluded (Questions) Excluded (Expired) Exc…" at bounding box center [321, 64] width 59 height 11
click at [292, 59] on select "Choose an option... Pending Applied Excluded (Questions) Excluded (Expired) Exc…" at bounding box center [321, 64] width 59 height 11
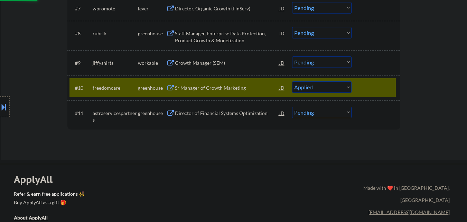
scroll to position [380, 0]
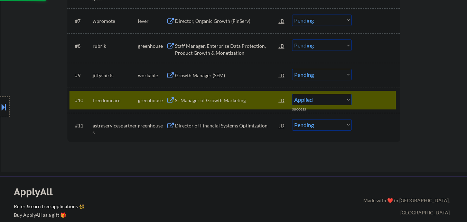
select select ""pending""
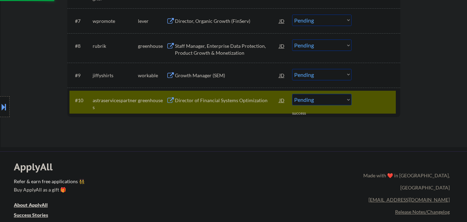
scroll to position [346, 0]
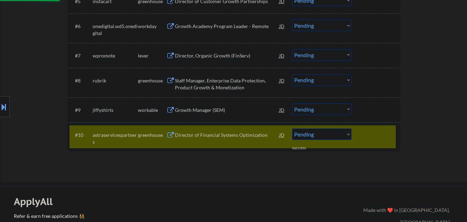
click at [206, 109] on div "Growth Manager (SEM)" at bounding box center [227, 109] width 104 height 7
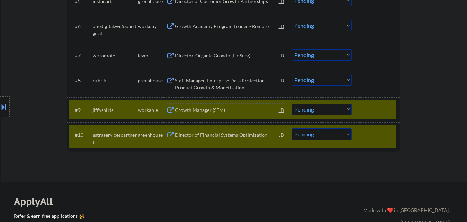
drag, startPoint x: 378, startPoint y: 138, endPoint x: 352, endPoint y: 131, distance: 26.9
click at [374, 136] on div at bounding box center [377, 134] width 30 height 12
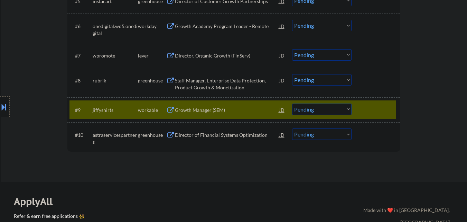
click at [323, 112] on select "Choose an option... Pending Applied Excluded (Questions) Excluded (Expired) Exc…" at bounding box center [321, 108] width 59 height 11
click at [292, 103] on select "Choose an option... Pending Applied Excluded (Questions) Excluded (Expired) Exc…" at bounding box center [321, 108] width 59 height 11
select select ""pending""
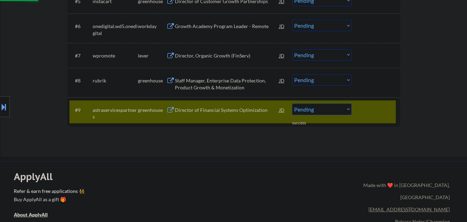
click at [230, 81] on div "Staff Manager, Enterprise Data Protection, Product Growth & Monetization" at bounding box center [227, 83] width 104 height 13
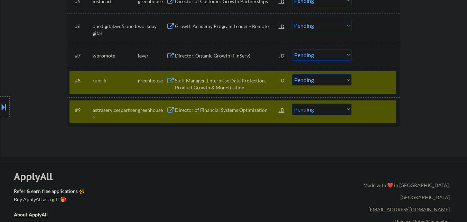
click at [322, 79] on select "Choose an option... Pending Applied Excluded (Questions) Excluded (Expired) Exc…" at bounding box center [321, 79] width 59 height 11
click at [292, 74] on select "Choose an option... Pending Applied Excluded (Questions) Excluded (Expired) Exc…" at bounding box center [321, 79] width 59 height 11
click at [382, 114] on div at bounding box center [377, 109] width 30 height 12
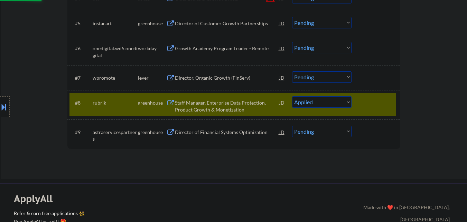
scroll to position [311, 0]
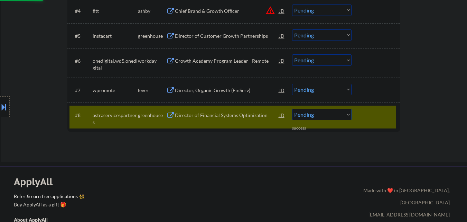
drag, startPoint x: 326, startPoint y: 112, endPoint x: 328, endPoint y: 120, distance: 7.8
click at [326, 113] on select "Choose an option... Pending Applied Excluded (Questions) Excluded (Expired) Exc…" at bounding box center [321, 114] width 59 height 11
select select ""excluded__bad_match_""
click at [292, 109] on select "Choose an option... Pending Applied Excluded (Questions) Excluded (Expired) Exc…" at bounding box center [321, 114] width 59 height 11
click at [235, 89] on div "Director, Organic Growth (FinServ)" at bounding box center [227, 90] width 104 height 7
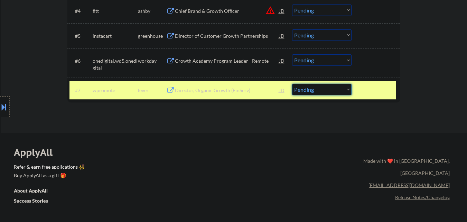
drag, startPoint x: 327, startPoint y: 91, endPoint x: 327, endPoint y: 95, distance: 3.8
click at [327, 91] on select "Choose an option... Pending Applied Excluded (Questions) Excluded (Expired) Exc…" at bounding box center [321, 89] width 59 height 11
select select ""excluded__salary_""
click at [292, 84] on select "Choose an option... Pending Applied Excluded (Questions) Excluded (Expired) Exc…" at bounding box center [321, 89] width 59 height 11
click at [374, 91] on div at bounding box center [377, 90] width 30 height 12
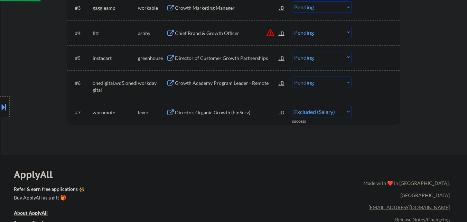
scroll to position [277, 0]
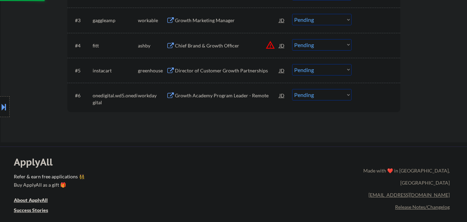
click at [217, 69] on div "Director of Customer Growth Partnerships" at bounding box center [227, 70] width 104 height 7
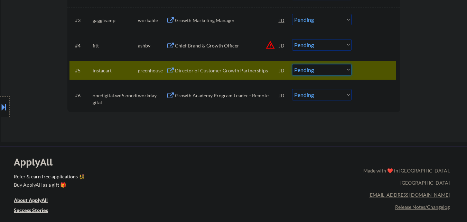
click at [318, 73] on select "Choose an option... Pending Applied Excluded (Questions) Excluded (Expired) Exc…" at bounding box center [321, 69] width 59 height 11
click at [292, 64] on select "Choose an option... Pending Applied Excluded (Questions) Excluded (Expired) Exc…" at bounding box center [321, 69] width 59 height 11
select select ""pending""
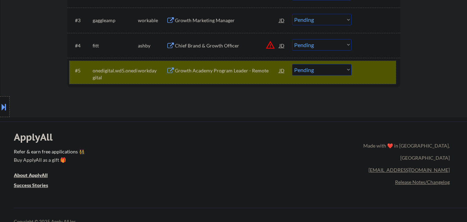
click at [370, 73] on div at bounding box center [377, 70] width 30 height 12
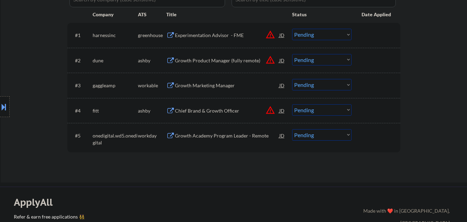
scroll to position [207, 0]
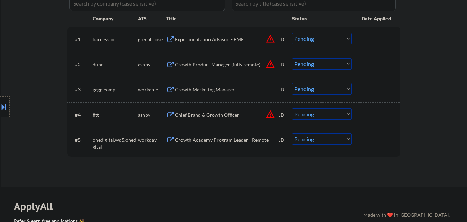
click at [272, 113] on button "warning_amber" at bounding box center [271, 114] width 10 height 10
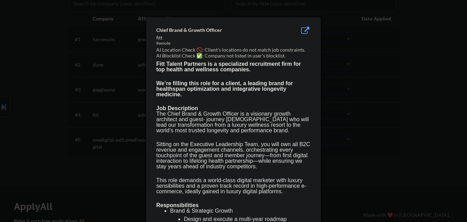
drag, startPoint x: 54, startPoint y: 140, endPoint x: 80, endPoint y: 140, distance: 26.3
click at [55, 140] on div at bounding box center [233, 111] width 467 height 222
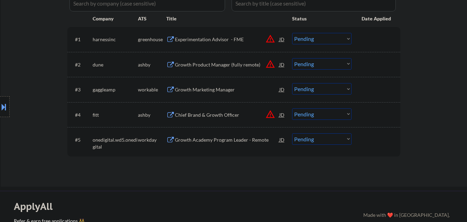
click at [214, 113] on div "Chief Brand & Growth Officer" at bounding box center [227, 114] width 104 height 7
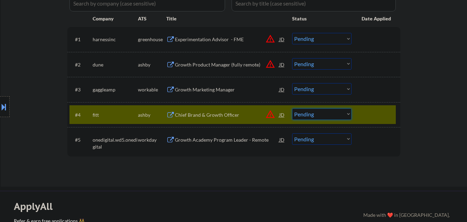
click at [329, 114] on select "Choose an option... Pending Applied Excluded (Questions) Excluded (Expired) Exc…" at bounding box center [321, 113] width 59 height 11
click at [292, 108] on select "Choose an option... Pending Applied Excluded (Questions) Excluded (Expired) Exc…" at bounding box center [321, 113] width 59 height 11
select select ""pending""
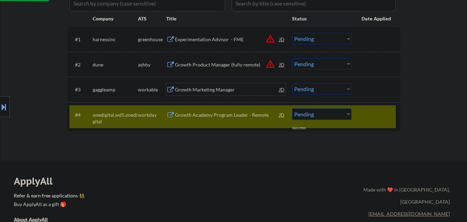
click at [216, 90] on div "Growth Marketing Manager" at bounding box center [227, 89] width 104 height 7
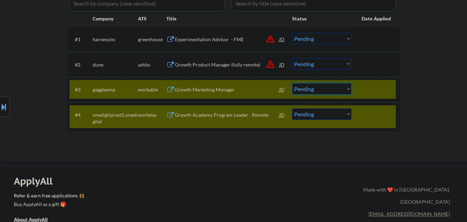
click at [337, 85] on select "Choose an option... Pending Applied Excluded (Questions) Excluded (Expired) Exc…" at bounding box center [321, 88] width 59 height 11
click at [292, 83] on select "Choose an option... Pending Applied Excluded (Questions) Excluded (Expired) Exc…" at bounding box center [321, 88] width 59 height 11
click at [377, 89] on div at bounding box center [377, 89] width 30 height 12
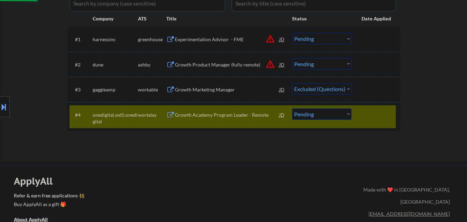
click at [376, 120] on div at bounding box center [377, 114] width 30 height 12
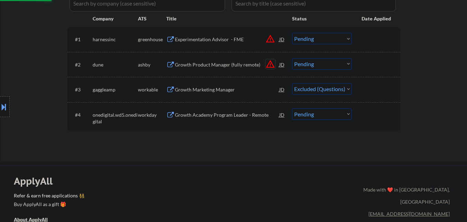
click at [269, 64] on button "warning_amber" at bounding box center [271, 64] width 10 height 10
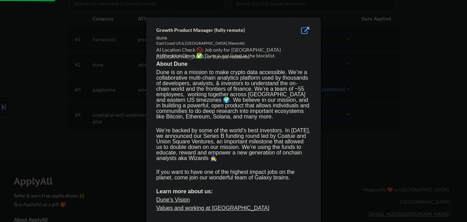
select select ""pending""
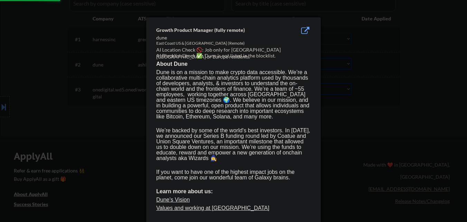
click at [352, 66] on div at bounding box center [233, 111] width 467 height 222
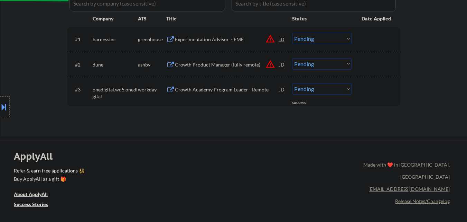
click at [337, 66] on select "Choose an option... Pending Applied Excluded (Questions) Excluded (Expired) Exc…" at bounding box center [321, 63] width 59 height 11
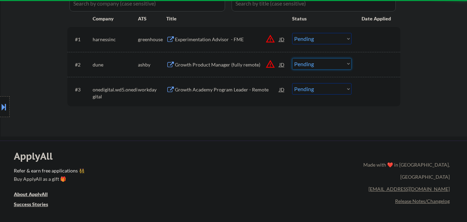
click at [0, 111] on button at bounding box center [4, 106] width 8 height 11
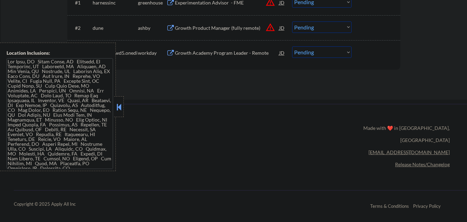
scroll to position [200, 0]
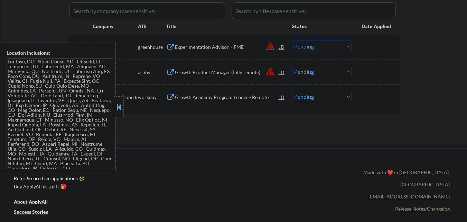
drag, startPoint x: 122, startPoint y: 113, endPoint x: 227, endPoint y: 137, distance: 108.4
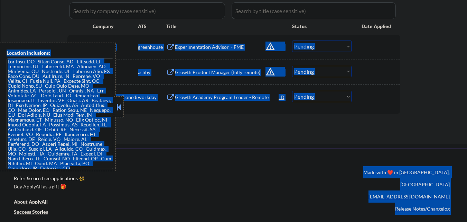
scroll to position [131, 0]
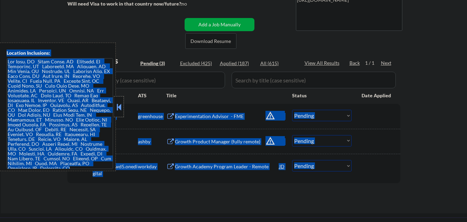
click at [340, 142] on select "Choose an option... Pending Applied Excluded (Questions) Excluded (Expired) Exc…" at bounding box center [321, 140] width 59 height 11
click at [292, 135] on select "Choose an option... Pending Applied Excluded (Questions) Excluded (Expired) Exc…" at bounding box center [321, 140] width 59 height 11
click at [121, 108] on button at bounding box center [119, 107] width 8 height 10
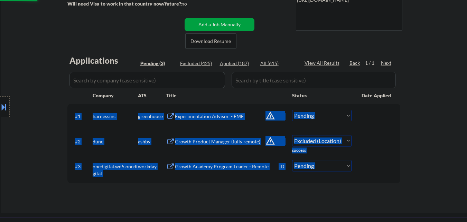
select select ""pending""
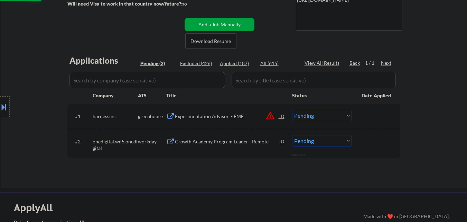
click at [402, 124] on div "← Return to /applysquad Mailslurp Inbox Job Search Builder Brion Hickey User Em…" at bounding box center [234, 39] width 345 height 285
click at [271, 112] on button "warning_amber" at bounding box center [271, 116] width 10 height 10
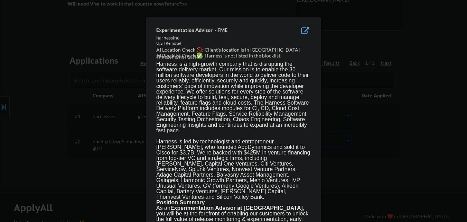
click at [362, 113] on div at bounding box center [233, 111] width 467 height 222
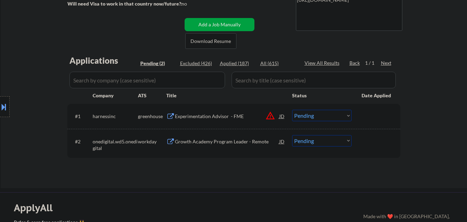
click at [269, 117] on button "warning_amber" at bounding box center [271, 116] width 10 height 10
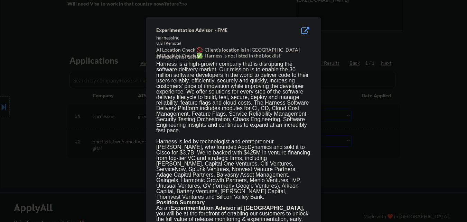
click at [341, 124] on div at bounding box center [233, 111] width 467 height 222
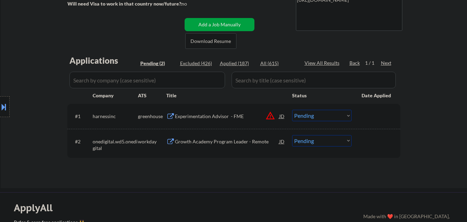
click at [317, 115] on select "Choose an option... Pending Applied Excluded (Questions) Excluded (Expired) Exc…" at bounding box center [321, 115] width 59 height 11
click at [292, 110] on select "Choose an option... Pending Applied Excluded (Questions) Excluded (Expired) Exc…" at bounding box center [321, 115] width 59 height 11
select select ""pending""
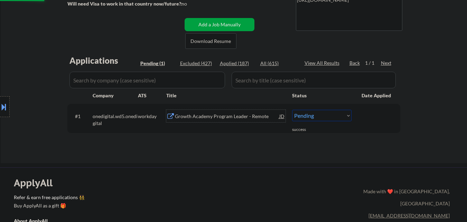
click at [224, 118] on div "Growth Academy Program Leader - Remote" at bounding box center [227, 116] width 104 height 7
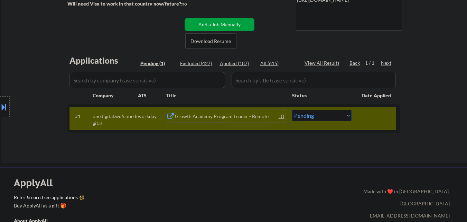
click at [258, 142] on div "Applications Pending (1) Excluded (427) Applied (187) All (615) View All Result…" at bounding box center [233, 102] width 333 height 95
click at [272, 110] on div "Growth Academy Program Leader - Remote" at bounding box center [227, 116] width 104 height 12
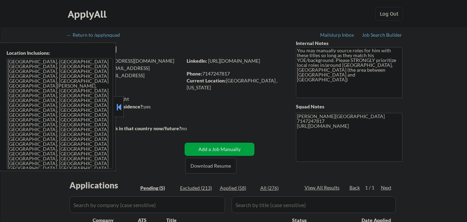
select select ""pending""
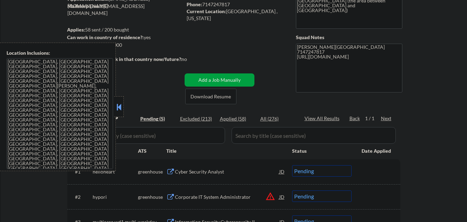
click at [119, 95] on div "Location Inclusions: [GEOGRAPHIC_DATA], [GEOGRAPHIC_DATA] [GEOGRAPHIC_DATA], [G…" at bounding box center [62, 107] width 124 height 128
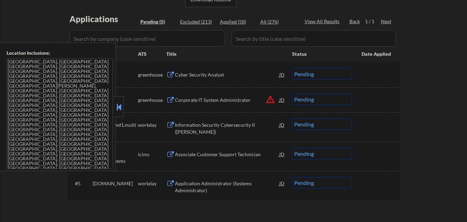
scroll to position [173, 0]
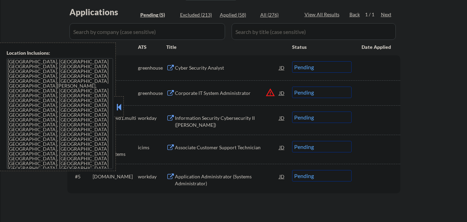
click at [120, 110] on button at bounding box center [119, 107] width 8 height 10
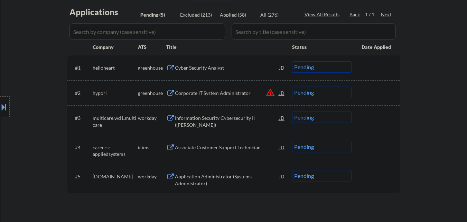
click at [205, 72] on div "Cyber Security Analyst" at bounding box center [227, 67] width 104 height 12
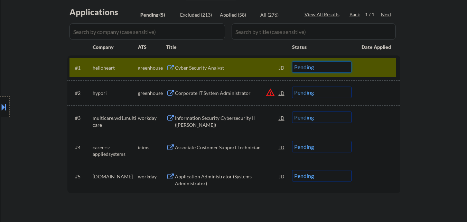
drag, startPoint x: 323, startPoint y: 67, endPoint x: 325, endPoint y: 72, distance: 5.3
click at [323, 67] on select "Choose an option... Pending Applied Excluded (Questions) Excluded (Expired) Exc…" at bounding box center [321, 66] width 59 height 11
click at [292, 61] on select "Choose an option... Pending Applied Excluded (Questions) Excluded (Expired) Exc…" at bounding box center [321, 66] width 59 height 11
click at [270, 94] on button "warning_amber" at bounding box center [271, 92] width 10 height 10
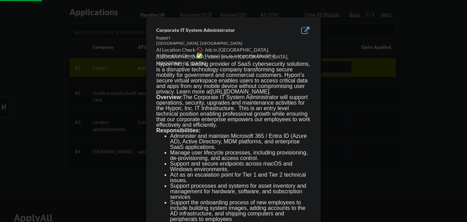
click at [31, 113] on div at bounding box center [233, 111] width 467 height 222
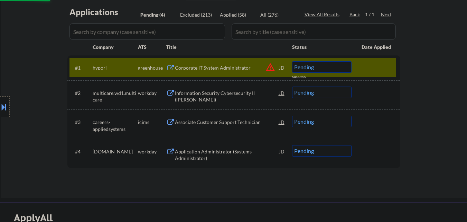
click at [0, 109] on button at bounding box center [4, 106] width 8 height 11
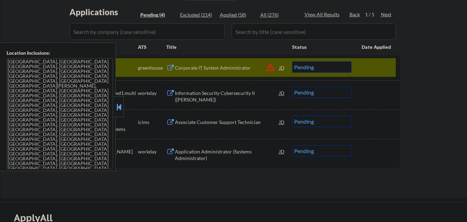
click at [120, 102] on button at bounding box center [119, 107] width 8 height 10
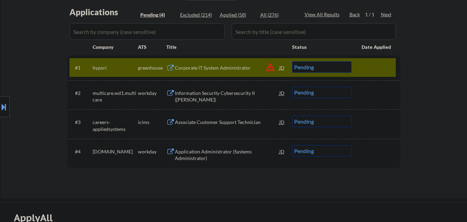
click at [231, 68] on div "Corporate IT System Administrator" at bounding box center [227, 67] width 104 height 7
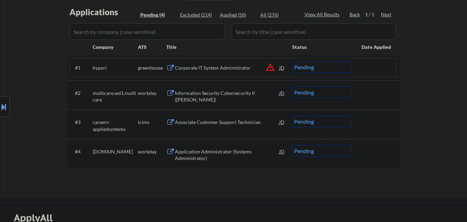
click at [323, 60] on div "#1 hypori greenhouse Corporate IT System Administrator JD warning_amber Choose …" at bounding box center [232, 67] width 326 height 19
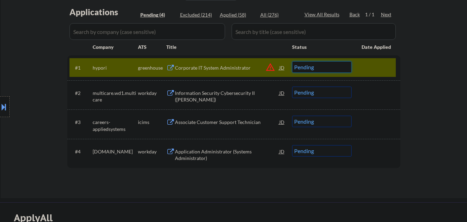
click at [324, 62] on select "Choose an option... Pending Applied Excluded (Questions) Excluded (Expired) Exc…" at bounding box center [321, 66] width 59 height 11
click at [292, 61] on select "Choose an option... Pending Applied Excluded (Questions) Excluded (Expired) Exc…" at bounding box center [321, 66] width 59 height 11
select select ""pending""
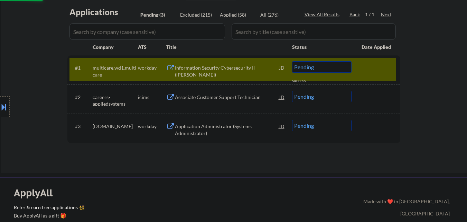
click at [230, 94] on div "Associate Customer Support Technician" at bounding box center [227, 97] width 104 height 7
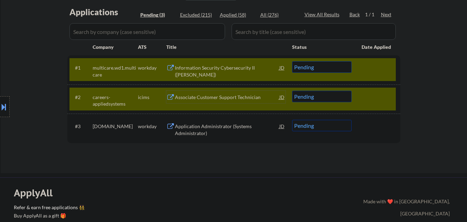
click at [372, 73] on div at bounding box center [377, 67] width 30 height 12
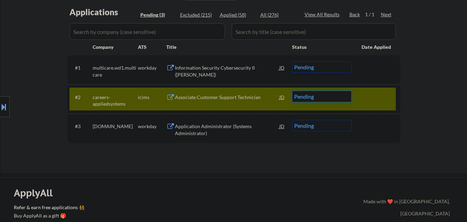
click at [335, 99] on select "Choose an option... Pending Applied Excluded (Questions) Excluded (Expired) Exc…" at bounding box center [321, 96] width 59 height 11
click at [292, 91] on select "Choose an option... Pending Applied Excluded (Questions) Excluded (Expired) Exc…" at bounding box center [321, 96] width 59 height 11
click at [372, 99] on div at bounding box center [377, 97] width 30 height 12
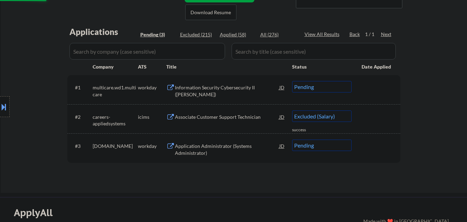
select select ""pending""
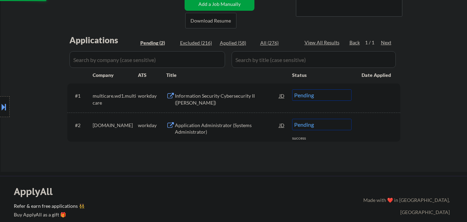
scroll to position [138, 0]
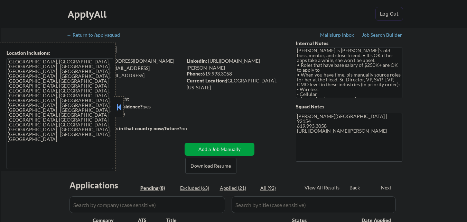
select select ""pending""
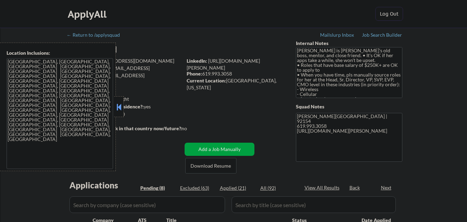
select select ""pending""
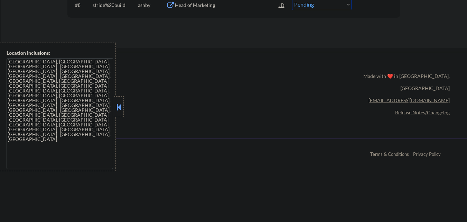
drag, startPoint x: 121, startPoint y: 111, endPoint x: 178, endPoint y: 121, distance: 57.6
click at [121, 111] on button at bounding box center [119, 107] width 8 height 10
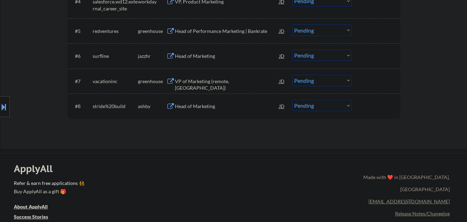
scroll to position [311, 0]
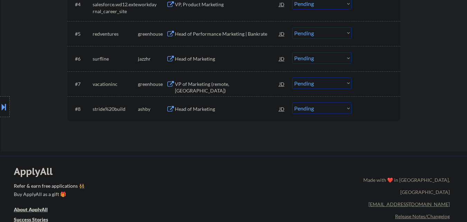
click at [211, 112] on div "Head of Marketing" at bounding box center [227, 108] width 104 height 12
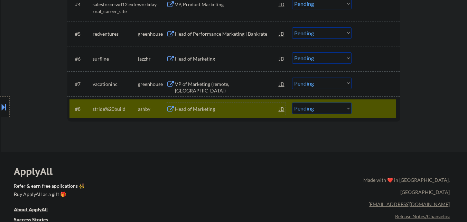
click at [315, 106] on select "Choose an option... Pending Applied Excluded (Questions) Excluded (Expired) Exc…" at bounding box center [321, 107] width 59 height 11
select select ""applied""
click at [292, 102] on select "Choose an option... Pending Applied Excluded (Questions) Excluded (Expired) Exc…" at bounding box center [321, 107] width 59 height 11
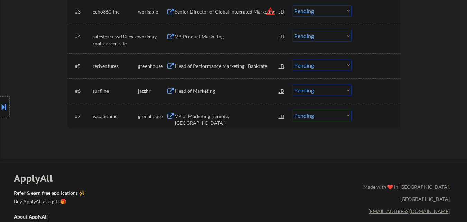
scroll to position [277, 0]
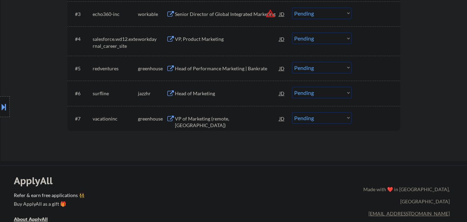
click at [222, 118] on div "VP of Marketing (remote, [GEOGRAPHIC_DATA])" at bounding box center [227, 121] width 104 height 13
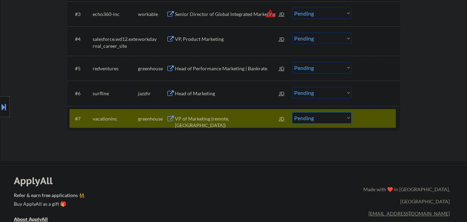
click at [333, 117] on select "Choose an option... Pending Applied Excluded (Questions) Excluded (Expired) Exc…" at bounding box center [321, 117] width 59 height 11
select select ""excluded""
click at [292, 112] on select "Choose an option... Pending Applied Excluded (Questions) Excluded (Expired) Exc…" at bounding box center [321, 117] width 59 height 11
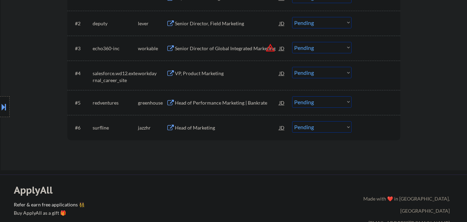
scroll to position [242, 0]
click at [211, 128] on div "Head of Marketing" at bounding box center [227, 127] width 104 height 7
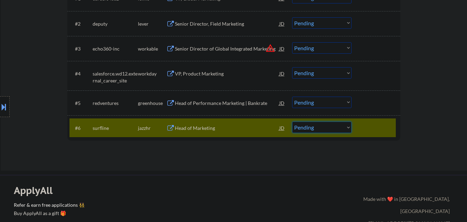
click at [340, 122] on select "Choose an option... Pending Applied Excluded (Questions) Excluded (Expired) Exc…" at bounding box center [321, 126] width 59 height 11
click at [340, 127] on select "Choose an option... Pending Applied Excluded (Questions) Excluded (Expired) Exc…" at bounding box center [321, 126] width 59 height 11
click at [340, 130] on select "Choose an option... Pending Applied Excluded (Questions) Excluded (Expired) Exc…" at bounding box center [321, 126] width 59 height 11
select select ""excluded""
click at [292, 121] on select "Choose an option... Pending Applied Excluded (Questions) Excluded (Expired) Exc…" at bounding box center [321, 126] width 59 height 11
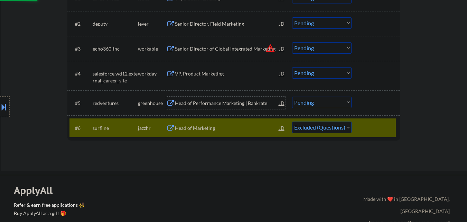
click at [208, 103] on div "Head of Performance Marketing | Bankrate" at bounding box center [227, 103] width 104 height 7
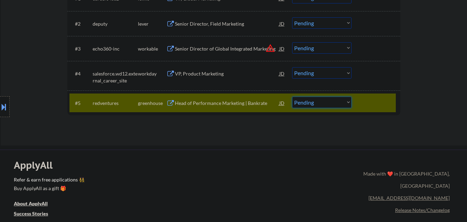
click at [311, 97] on select "Choose an option... Pending Applied Excluded (Questions) Excluded (Expired) Exc…" at bounding box center [321, 101] width 59 height 11
select select ""applied""
click at [292, 96] on select "Choose an option... Pending Applied Excluded (Questions) Excluded (Expired) Exc…" at bounding box center [321, 101] width 59 height 11
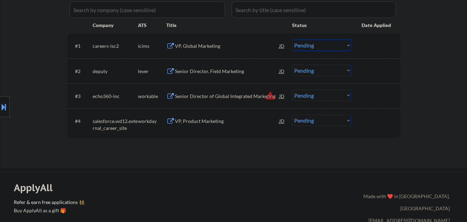
scroll to position [173, 0]
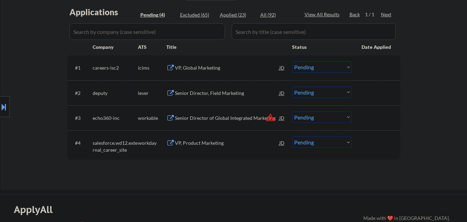
click at [216, 116] on div "Senior Director of Global Integrated Marketing" at bounding box center [227, 117] width 104 height 7
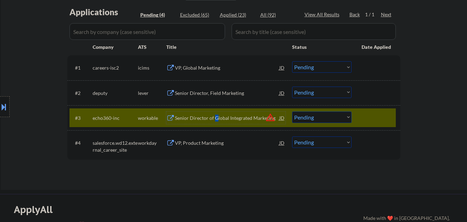
click at [0, 103] on button at bounding box center [4, 106] width 8 height 11
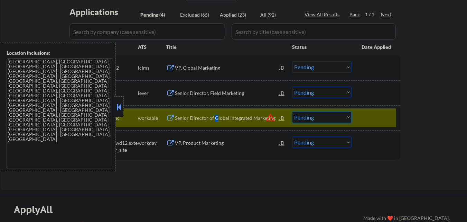
drag, startPoint x: 326, startPoint y: 115, endPoint x: 327, endPoint y: 121, distance: 6.3
click at [326, 115] on select "Choose an option... Pending Applied Excluded (Questions) Excluded (Expired) Exc…" at bounding box center [321, 116] width 59 height 11
click at [292, 111] on select "Choose an option... Pending Applied Excluded (Questions) Excluded (Expired) Exc…" at bounding box center [321, 116] width 59 height 11
click at [116, 105] on button at bounding box center [119, 107] width 8 height 10
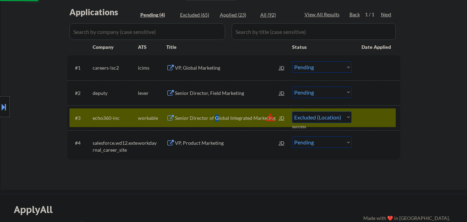
select select ""pending""
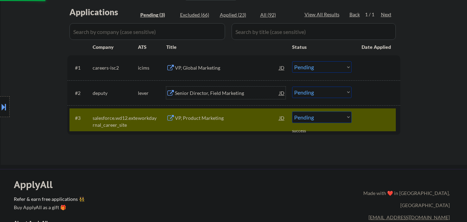
click at [229, 92] on div "Senior Director, Field Marketing" at bounding box center [227, 93] width 104 height 7
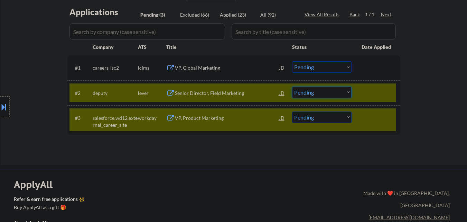
click at [333, 86] on select "Choose an option... Pending Applied Excluded (Questions) Excluded (Expired) Exc…" at bounding box center [321, 91] width 59 height 11
click at [292, 86] on select "Choose an option... Pending Applied Excluded (Questions) Excluded (Expired) Exc…" at bounding box center [321, 91] width 59 height 11
drag, startPoint x: 368, startPoint y: 100, endPoint x: 373, endPoint y: 121, distance: 21.6
click at [368, 101] on div "#2 deputy lever Senior Director, Field Marketing JD Choose an option... Pending…" at bounding box center [232, 92] width 326 height 19
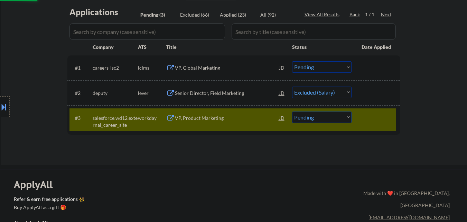
click at [373, 122] on div at bounding box center [377, 117] width 30 height 12
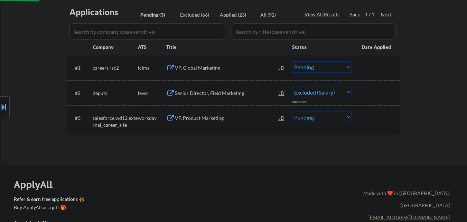
select select ""pending""
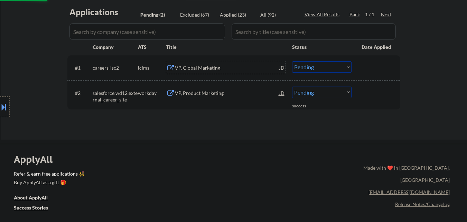
click at [214, 65] on div "VP, Global Marketing" at bounding box center [227, 67] width 104 height 7
